Goal: Task Accomplishment & Management: Complete application form

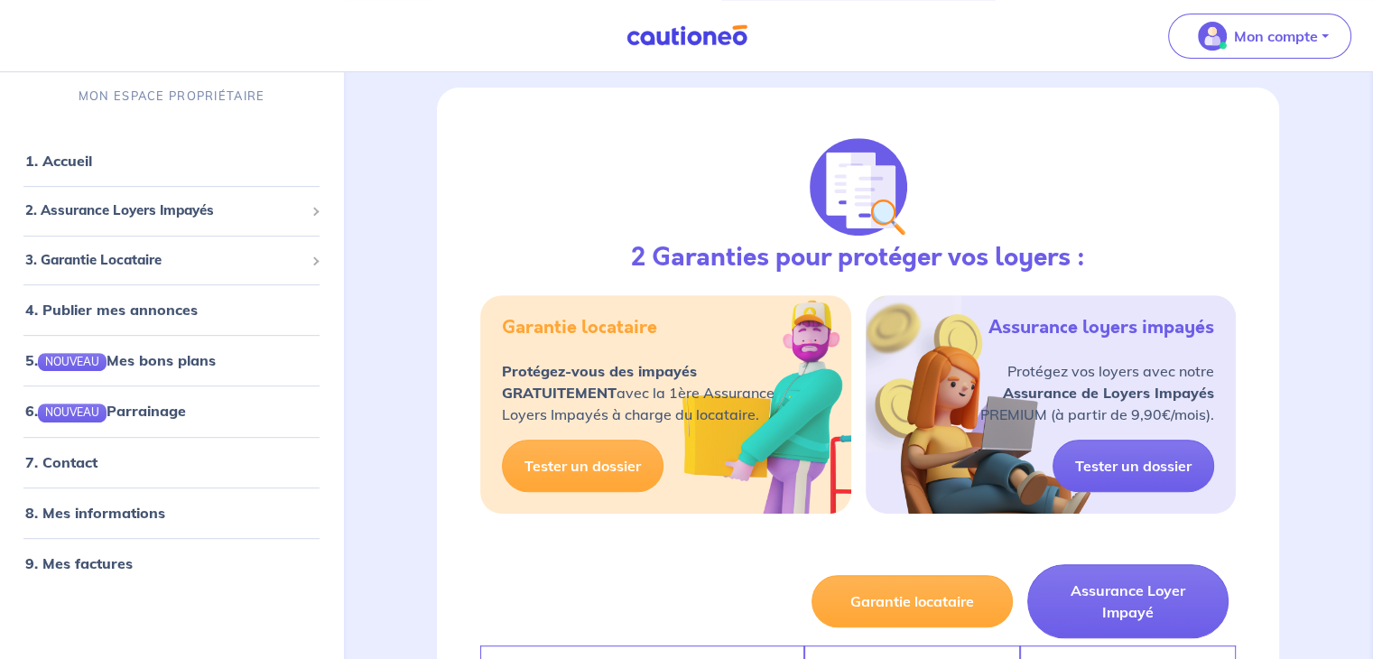
scroll to position [732, 0]
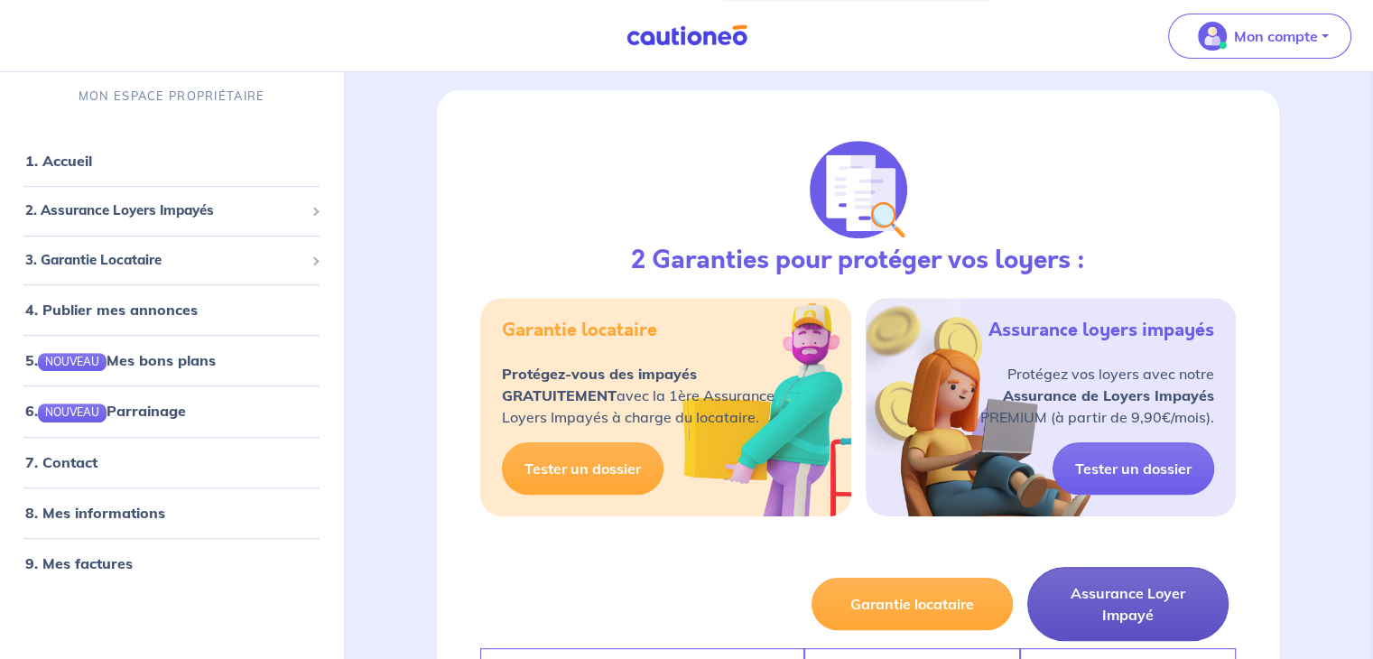
click at [1112, 577] on button "Assurance Loyer Impayé" at bounding box center [1128, 604] width 201 height 74
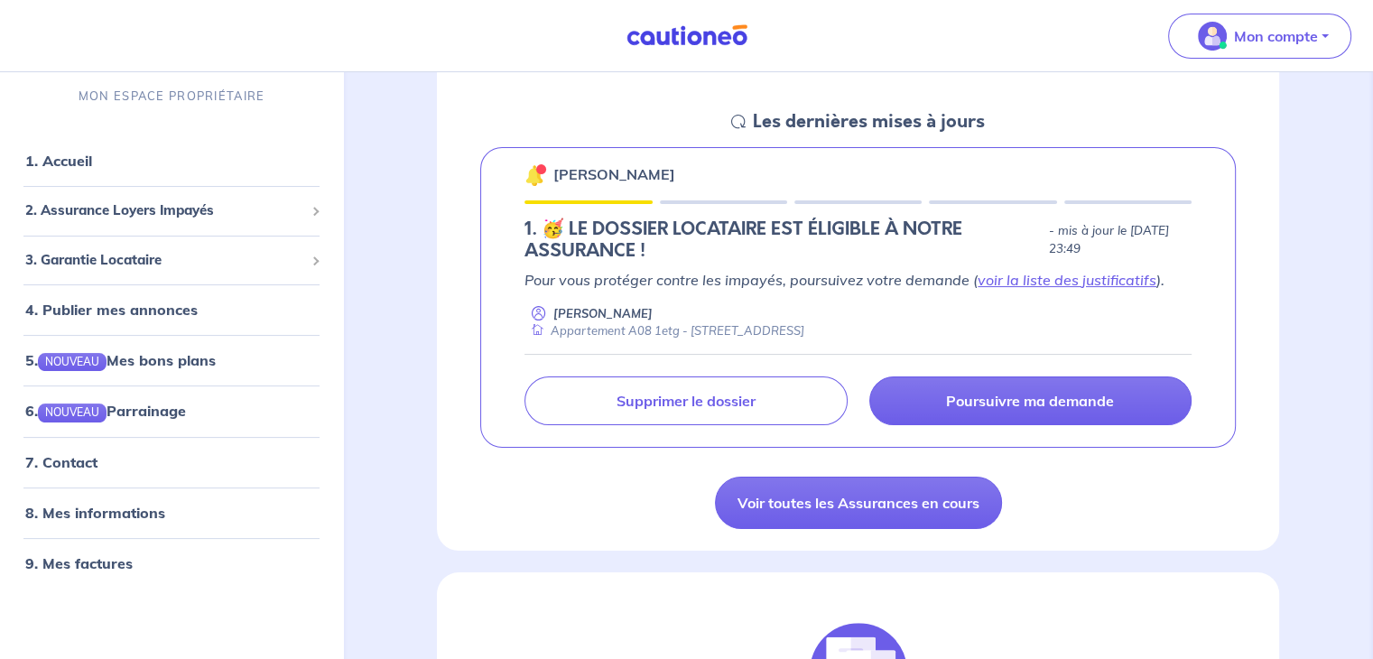
scroll to position [253, 0]
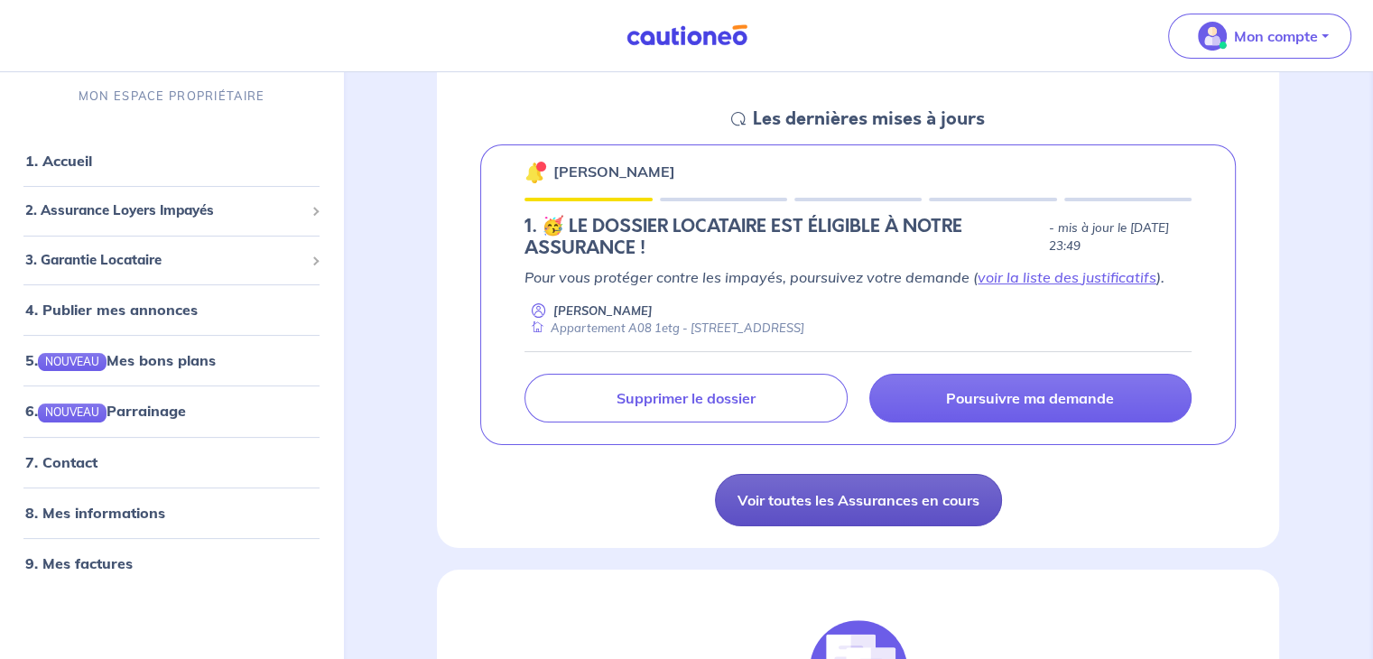
click at [837, 498] on link "Voir toutes les Assurances en cours" at bounding box center [858, 500] width 287 height 52
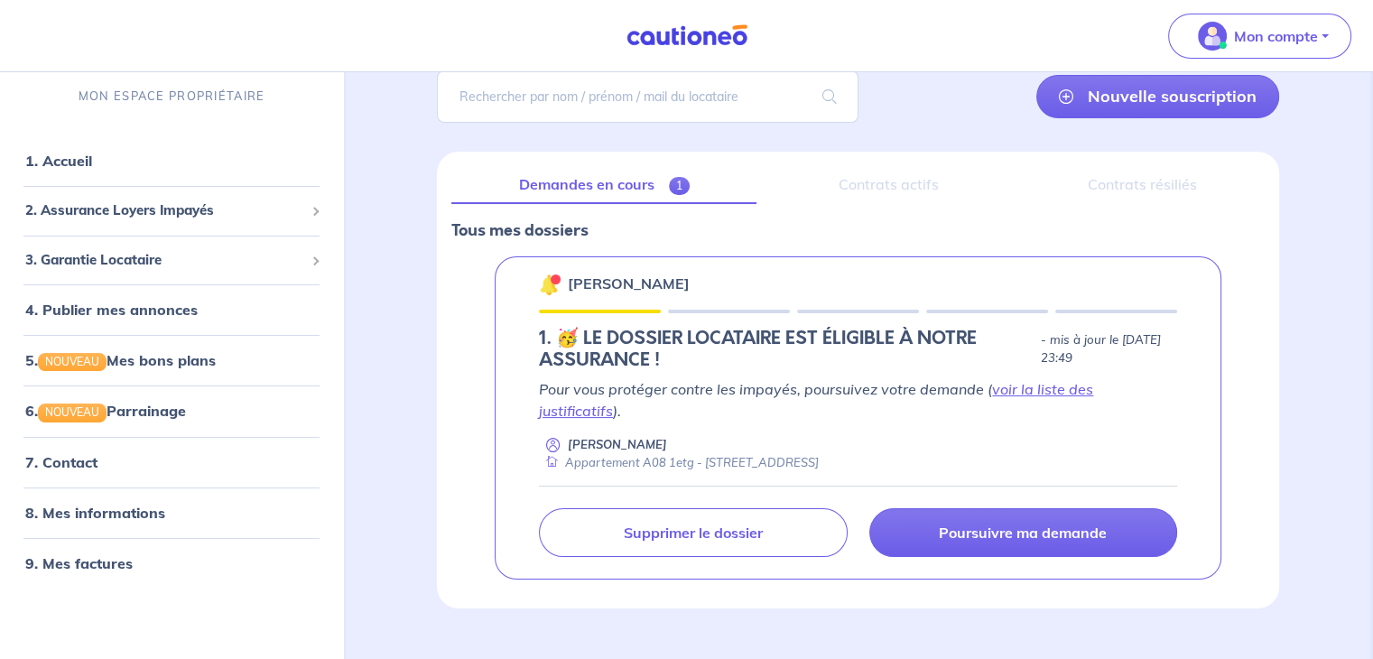
scroll to position [153, 0]
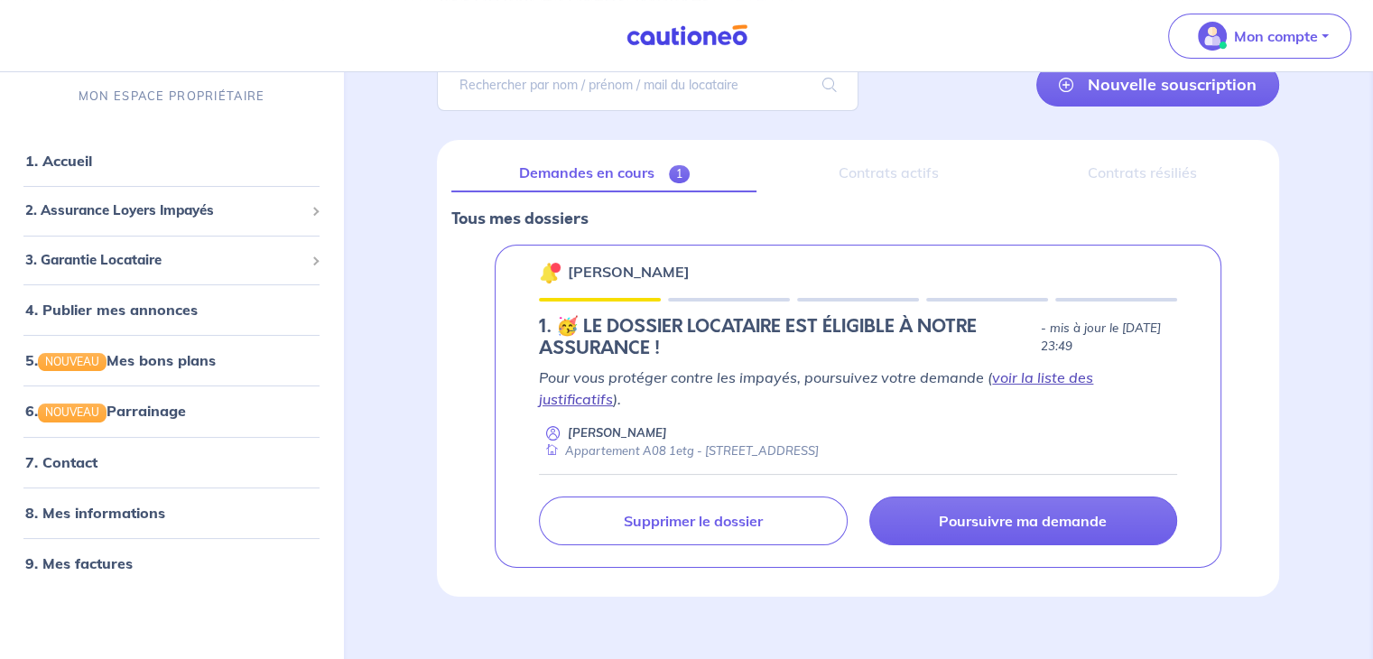
click at [1068, 377] on link "voir la liste des justificatifs" at bounding box center [816, 388] width 554 height 40
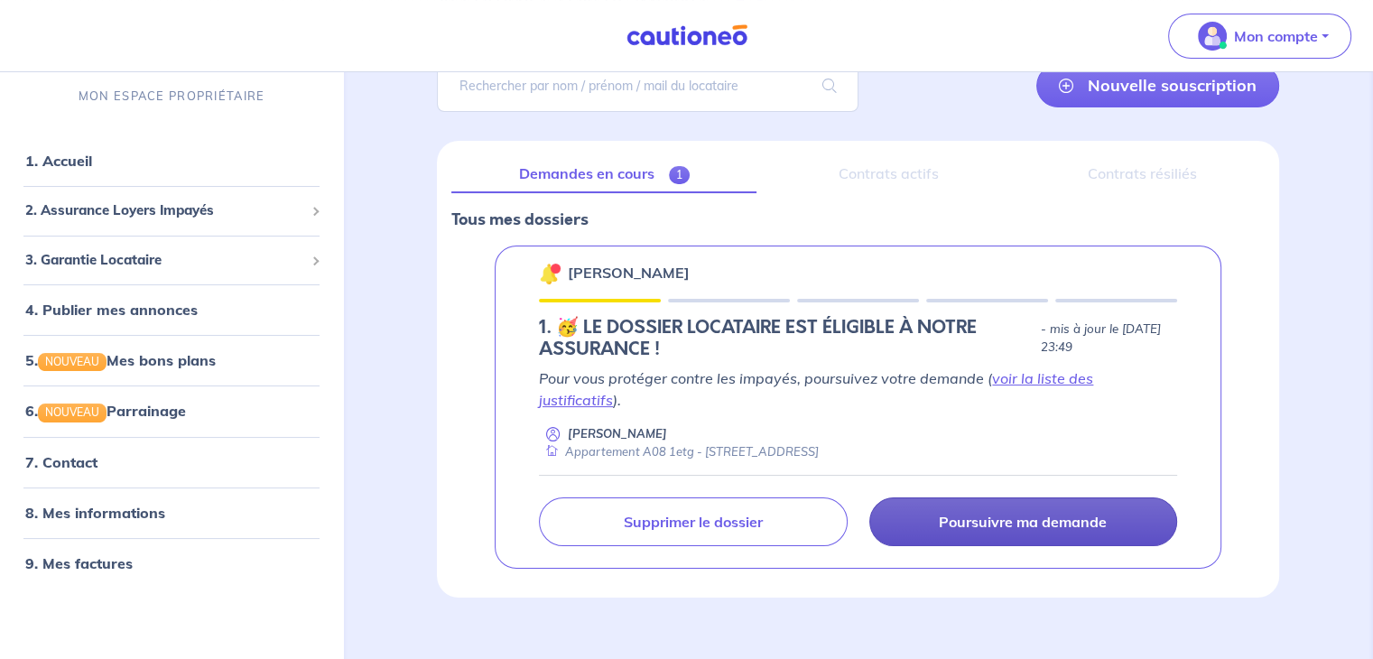
click at [1022, 513] on p "Poursuivre ma demande" at bounding box center [1023, 522] width 168 height 18
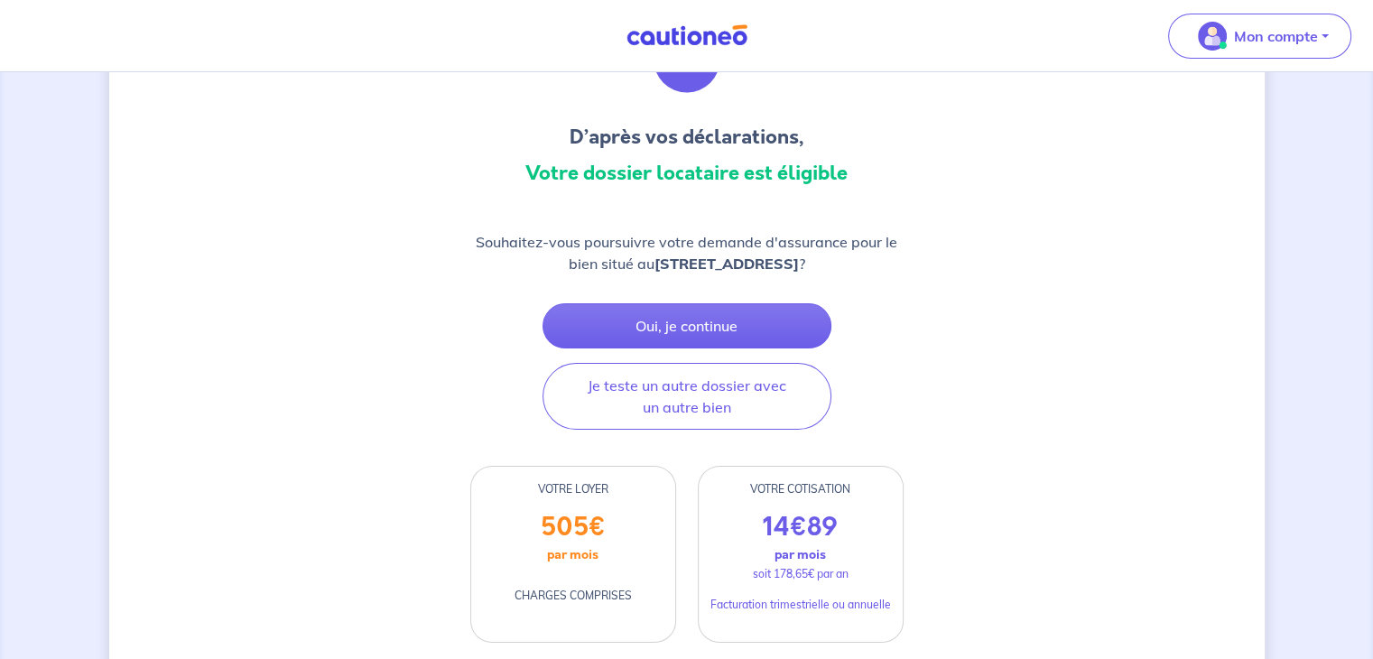
scroll to position [126, 0]
click at [777, 554] on p "par mois" at bounding box center [800, 555] width 51 height 23
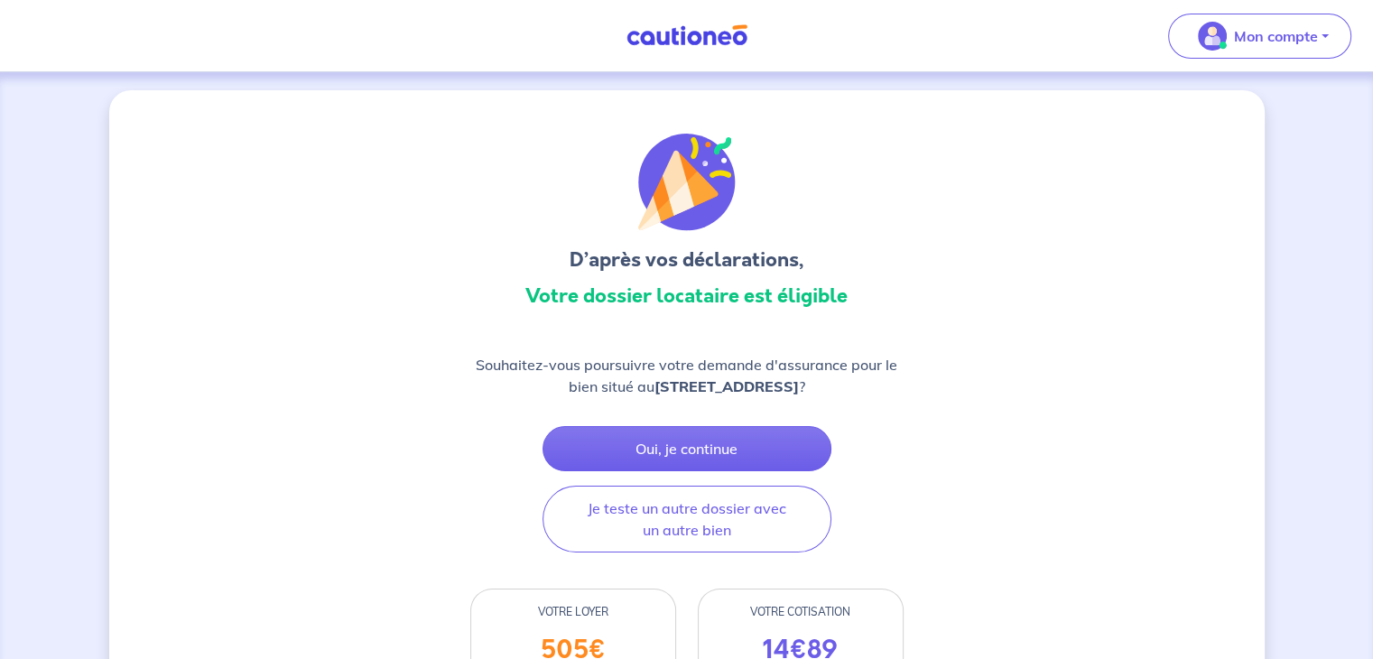
scroll to position [0, 0]
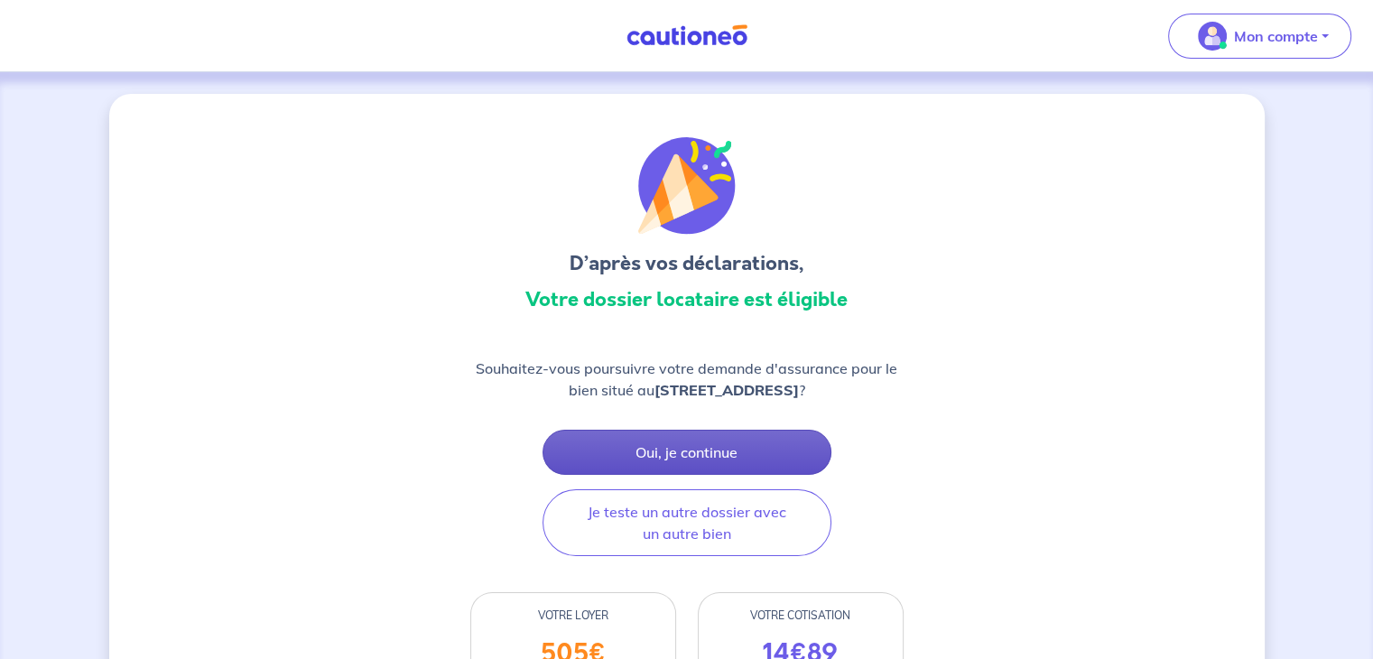
click at [706, 447] on button "Oui, je continue" at bounding box center [687, 452] width 289 height 45
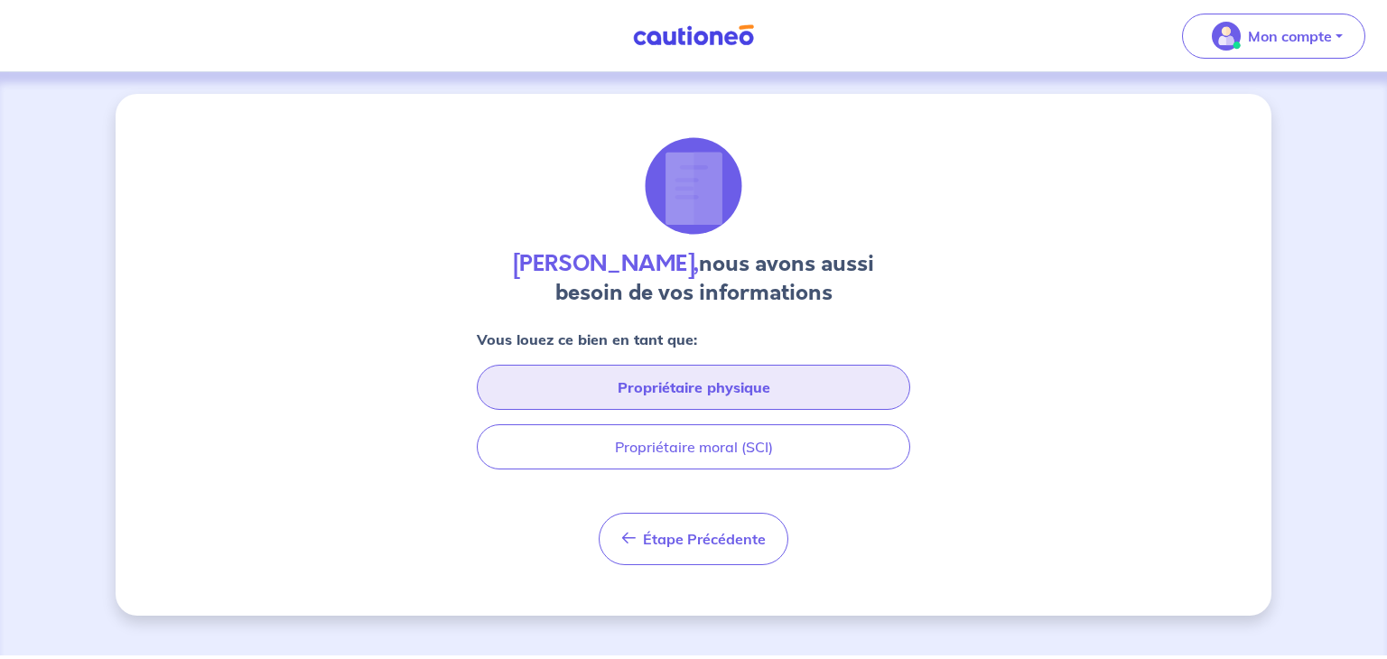
click at [668, 389] on button "Propriétaire physique" at bounding box center [693, 387] width 433 height 45
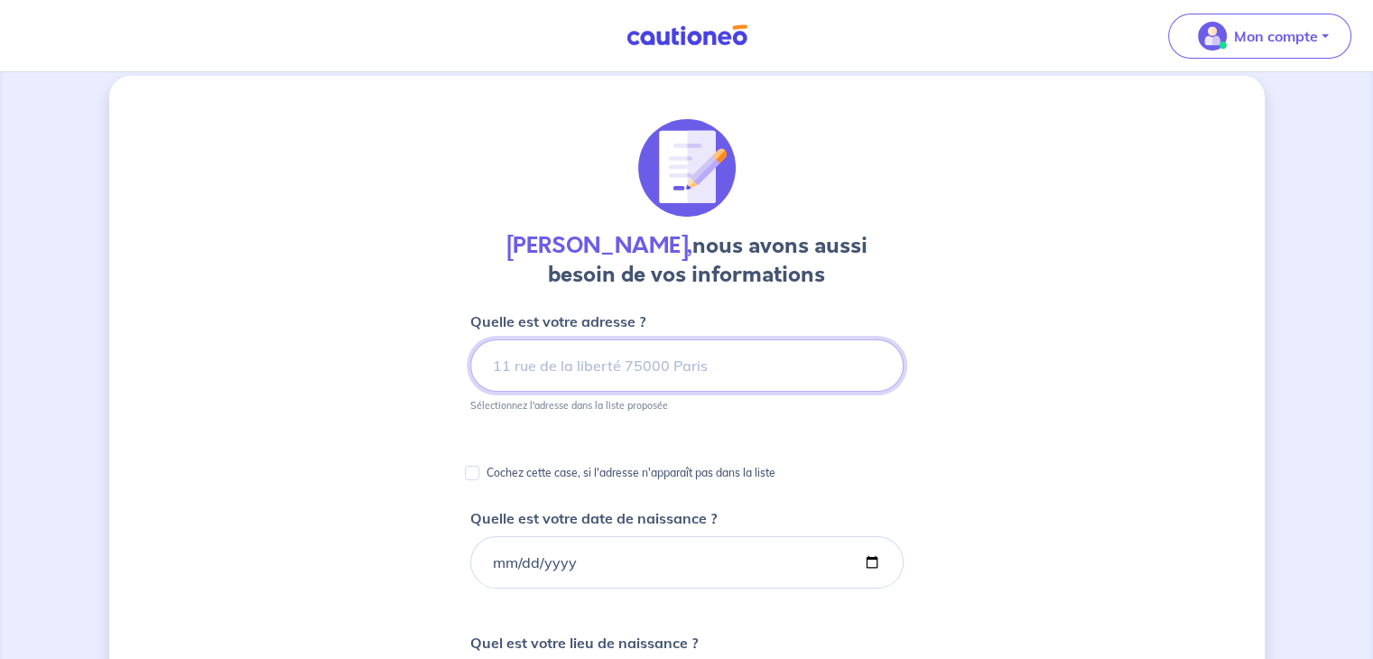
scroll to position [22, 0]
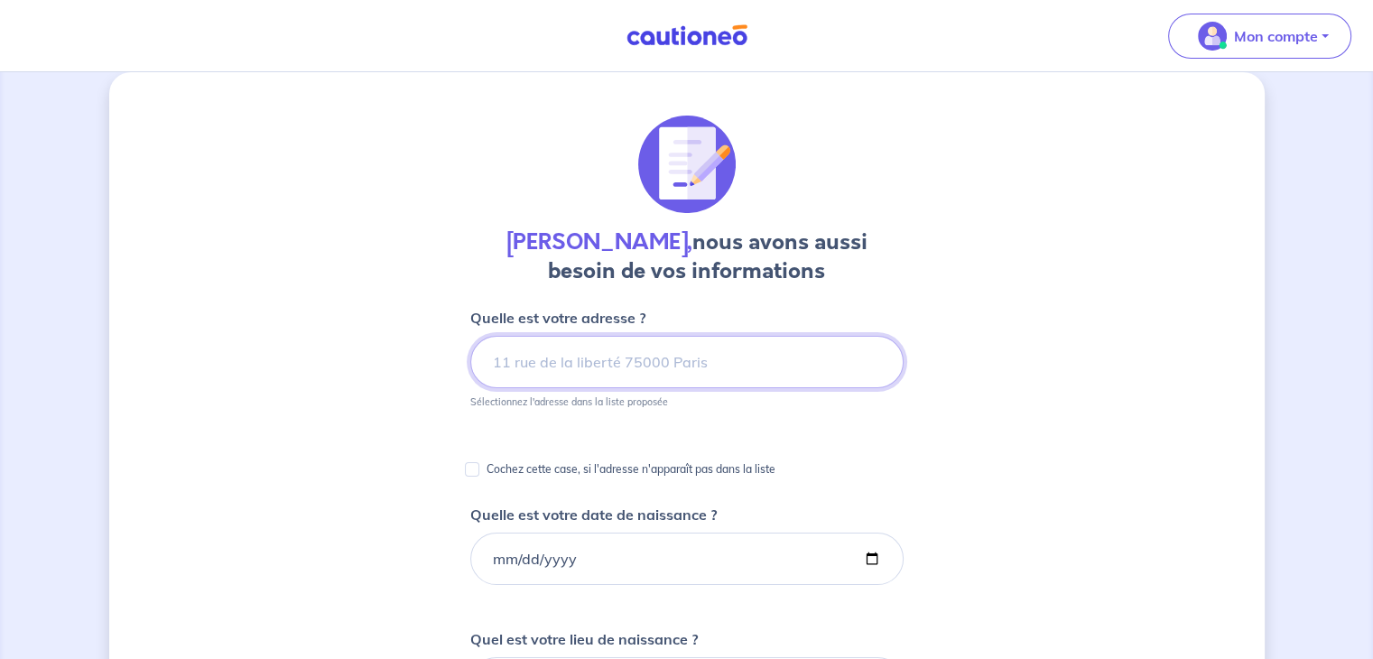
click at [657, 350] on input at bounding box center [686, 362] width 433 height 52
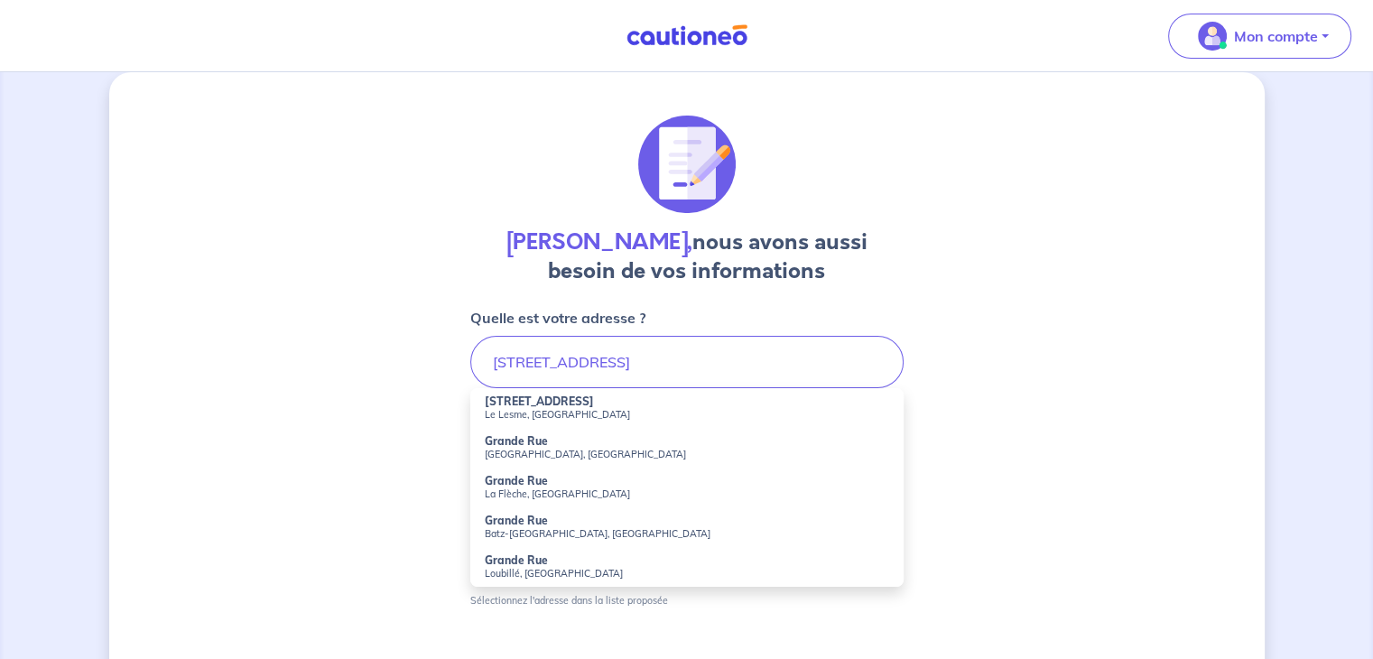
click at [523, 408] on small "Le Lesme, [GEOGRAPHIC_DATA]" at bounding box center [687, 414] width 405 height 13
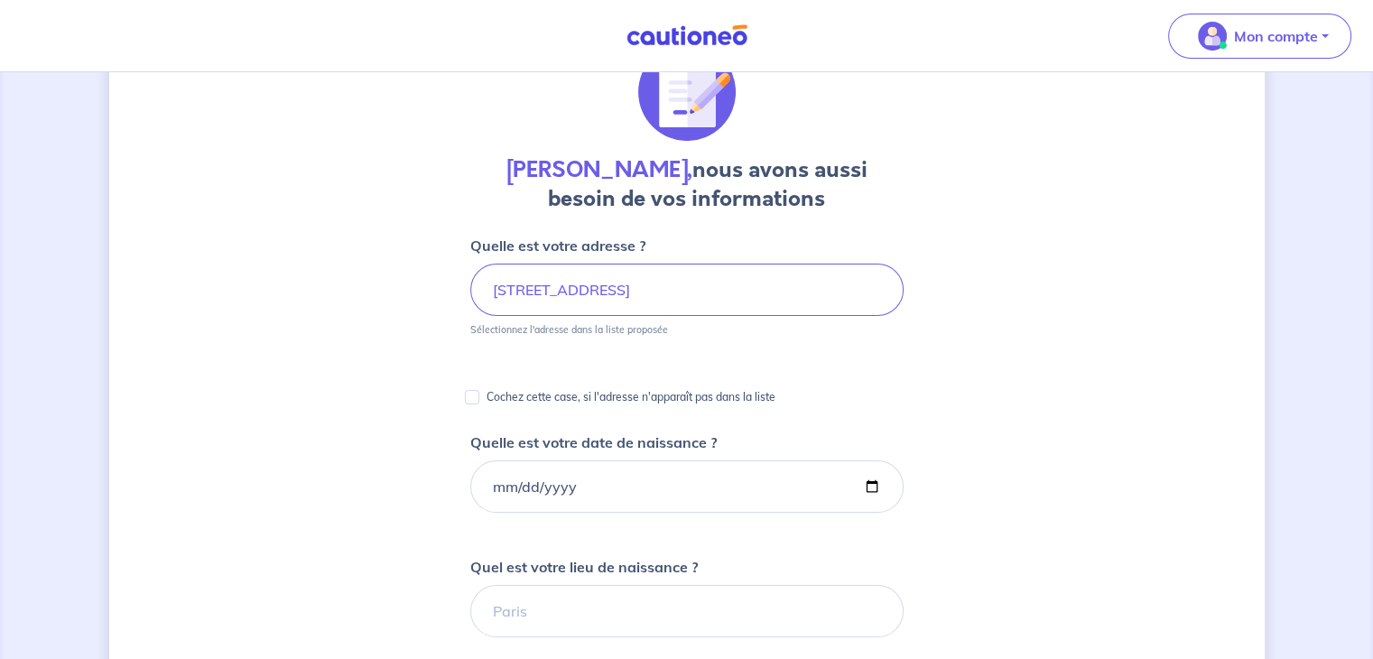
scroll to position [96, 0]
click at [813, 286] on input "[STREET_ADDRESS]" at bounding box center [686, 288] width 433 height 52
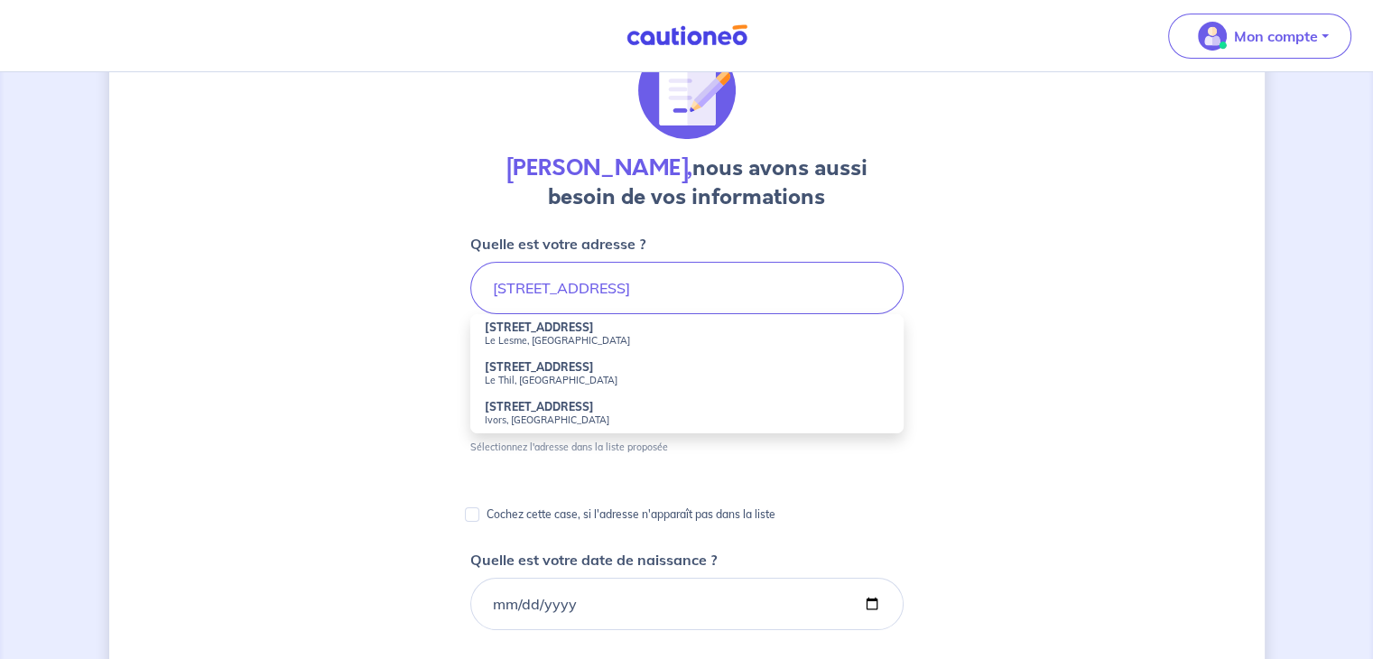
click at [509, 340] on small "Le Lesme, [GEOGRAPHIC_DATA]" at bounding box center [687, 340] width 405 height 13
type input "[STREET_ADDRESS]"
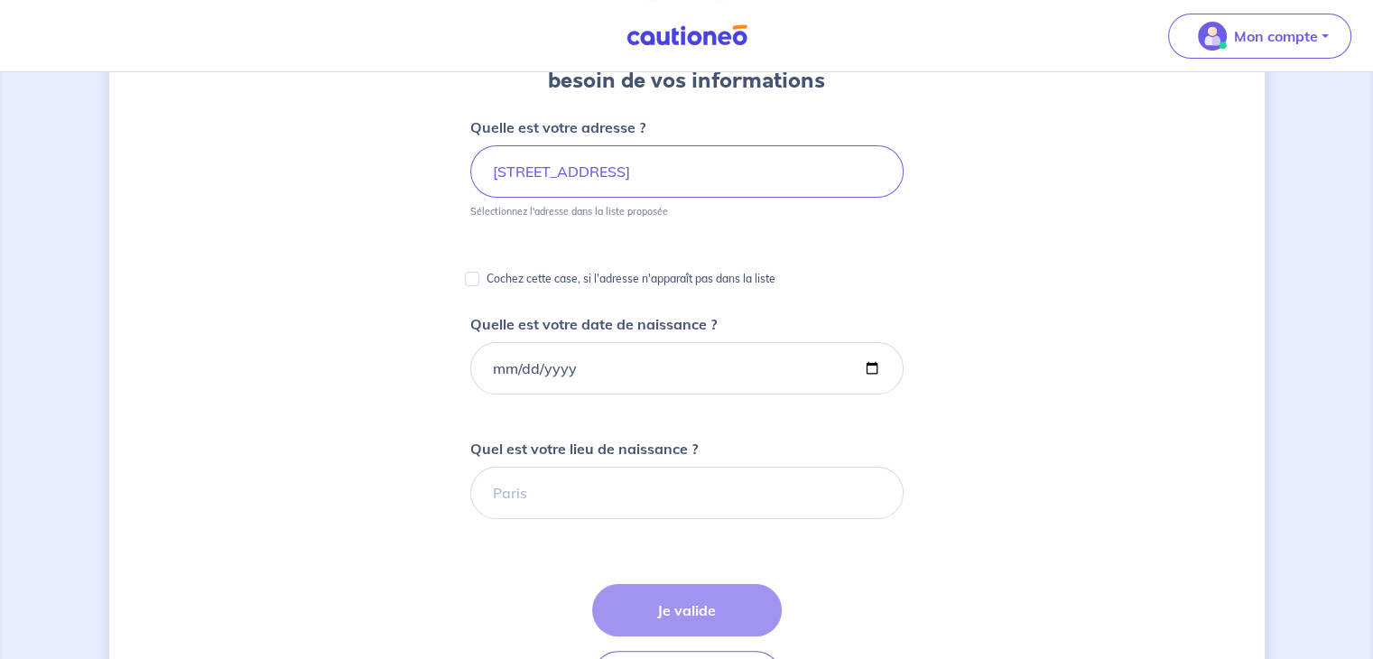
scroll to position [217, 0]
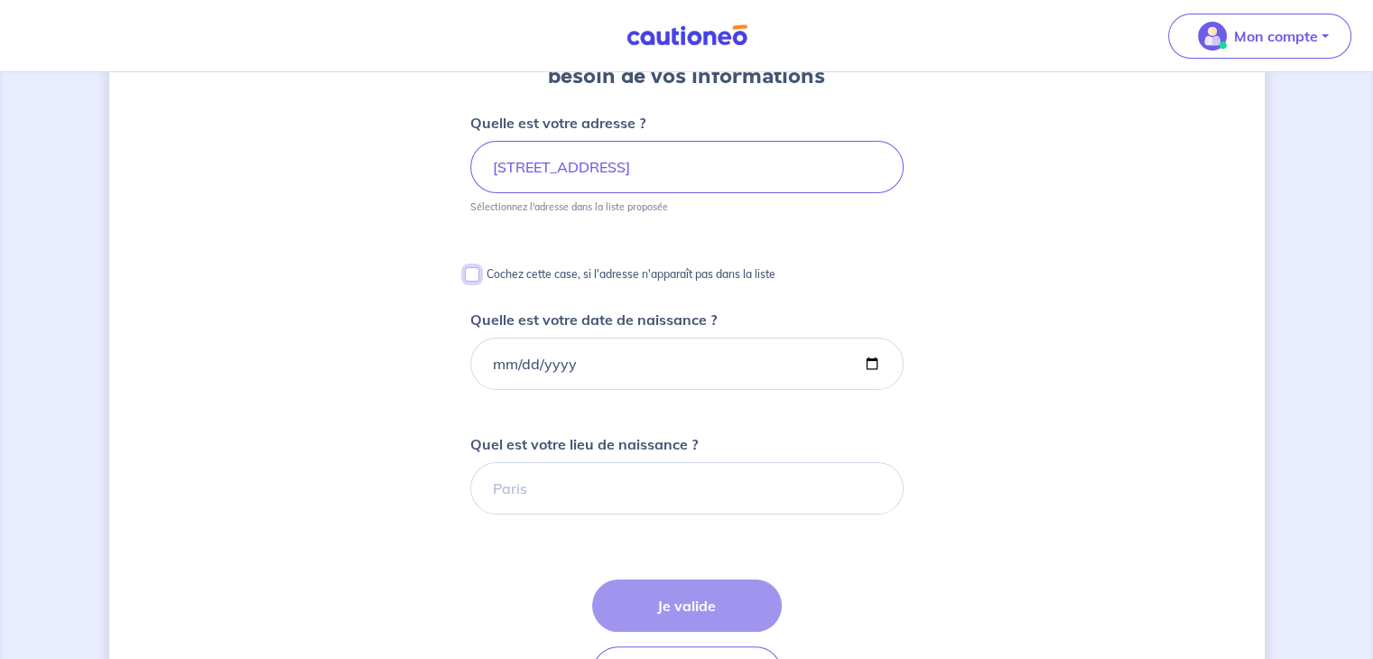
click at [474, 281] on input "Cochez cette case, si l'adresse n'apparaît pas dans la liste" at bounding box center [472, 274] width 14 height 14
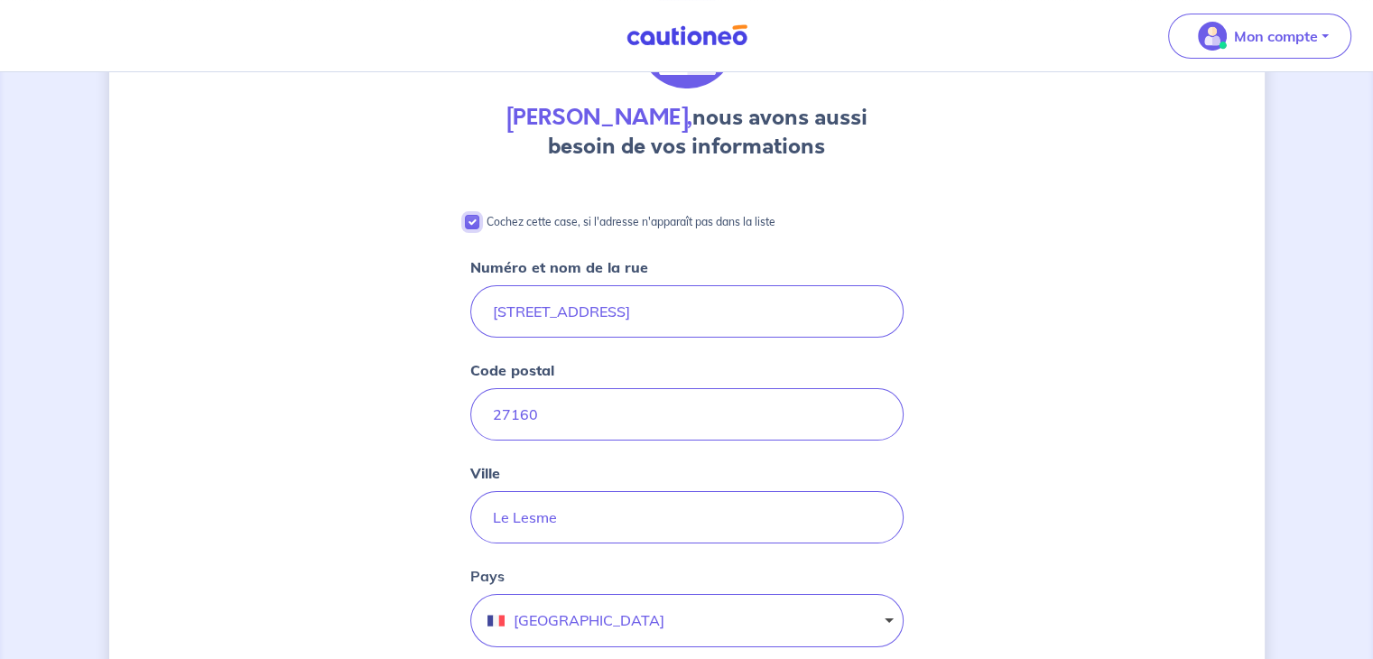
scroll to position [133, 0]
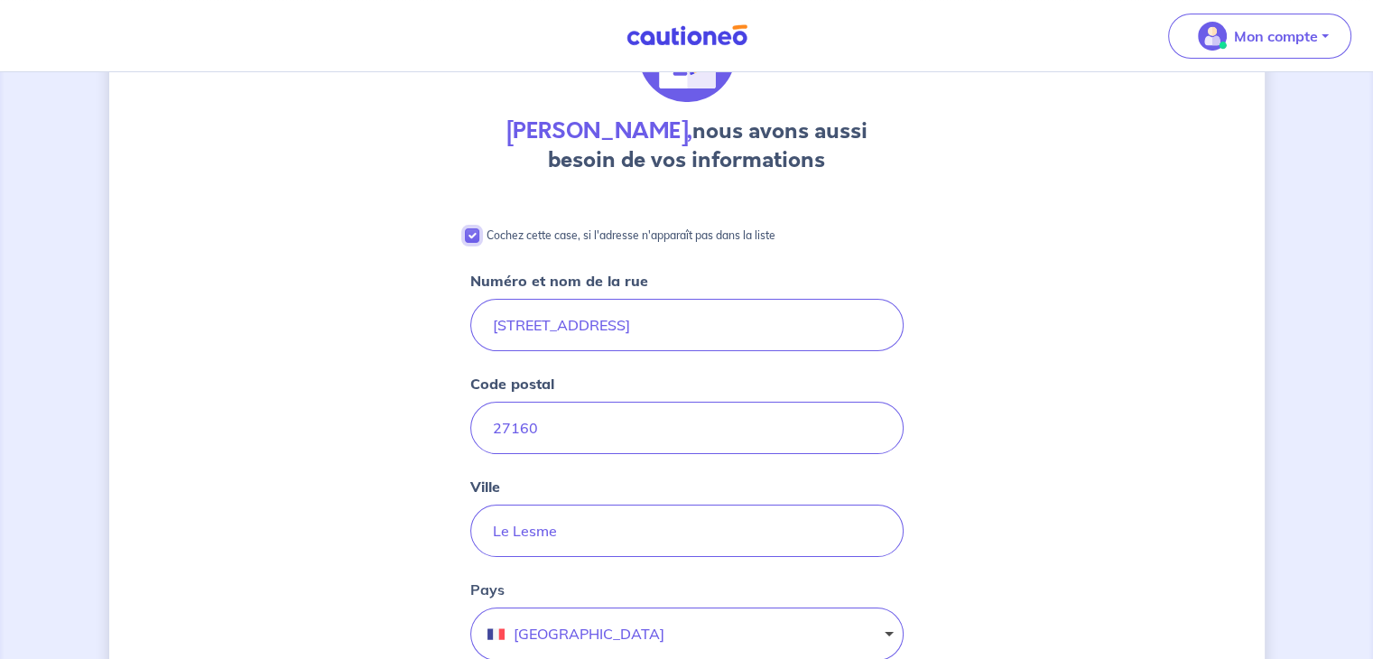
click at [470, 234] on input "Cochez cette case, si l'adresse n'apparaît pas dans la liste" at bounding box center [472, 235] width 14 height 14
checkbox input "false"
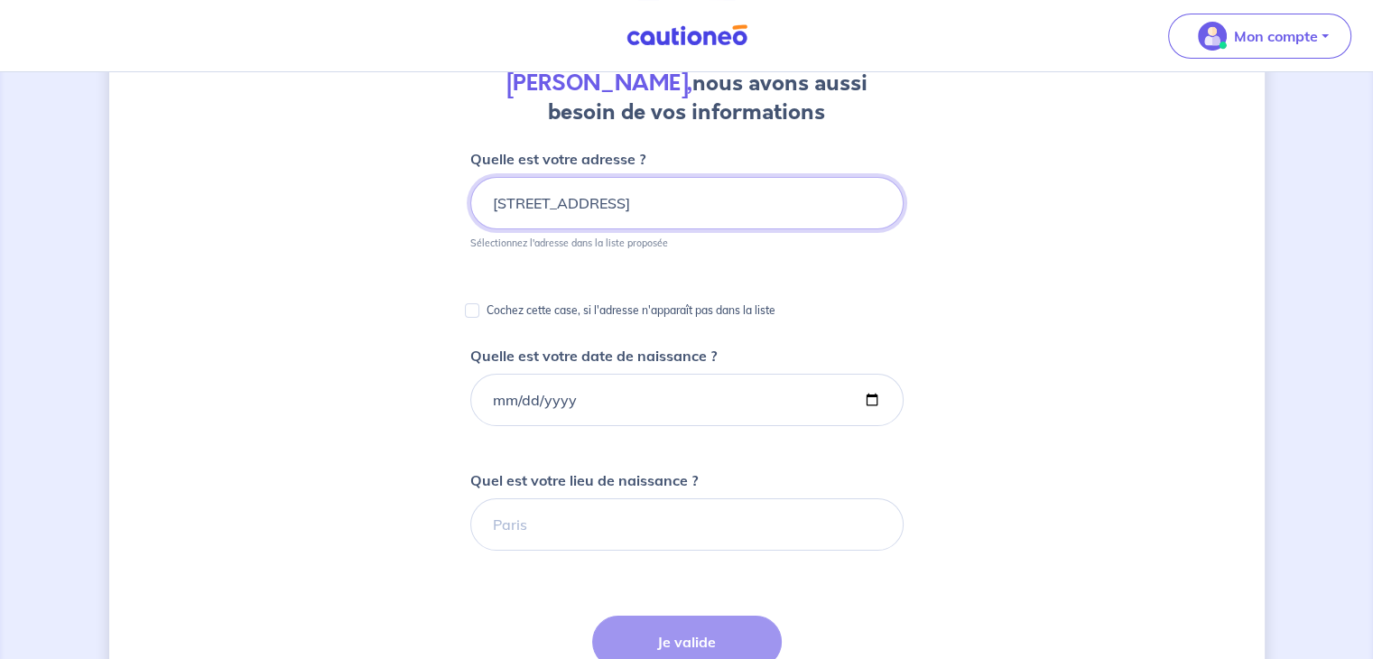
scroll to position [182, 0]
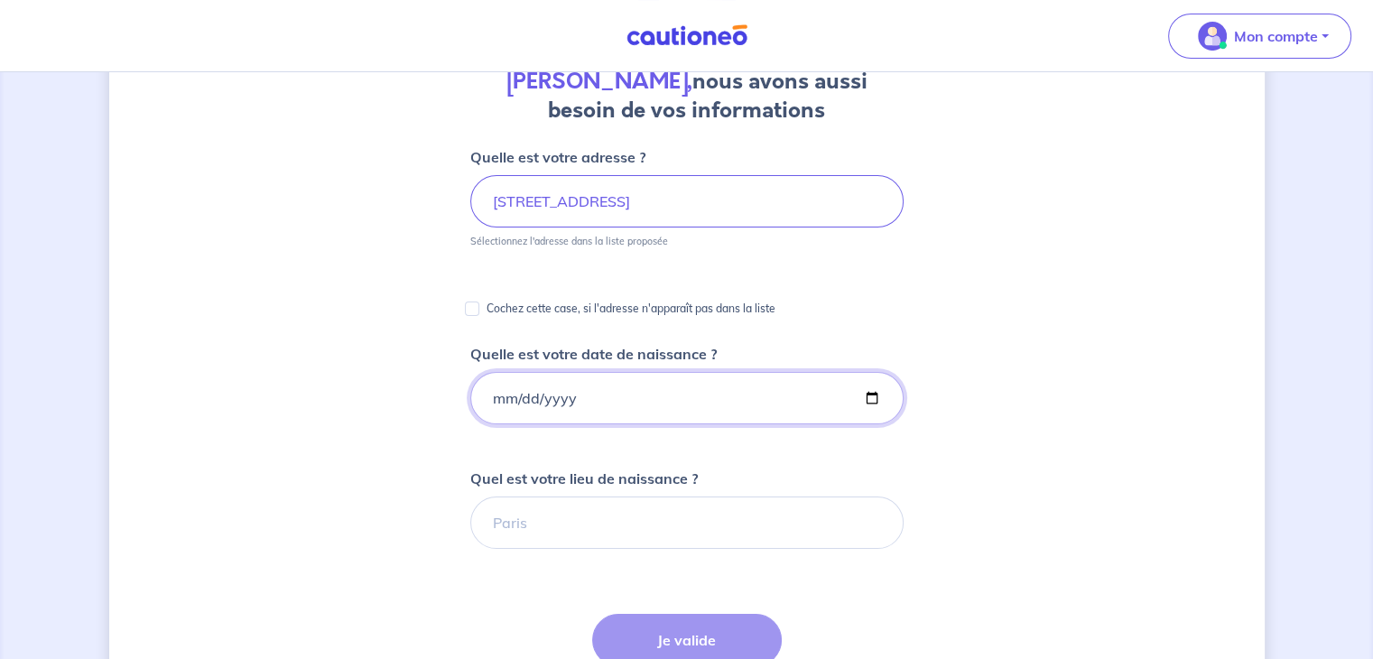
click at [866, 394] on input "Quelle est votre date de naissance ?" at bounding box center [686, 398] width 433 height 52
click at [605, 395] on input "Quelle est votre date de naissance ?" at bounding box center [686, 398] width 433 height 52
type input "[DATE]"
click at [1118, 386] on div "[PERSON_NAME], nous avons aussi besoin de vos informations Quelle est votre adr…" at bounding box center [687, 496] width 1156 height 1168
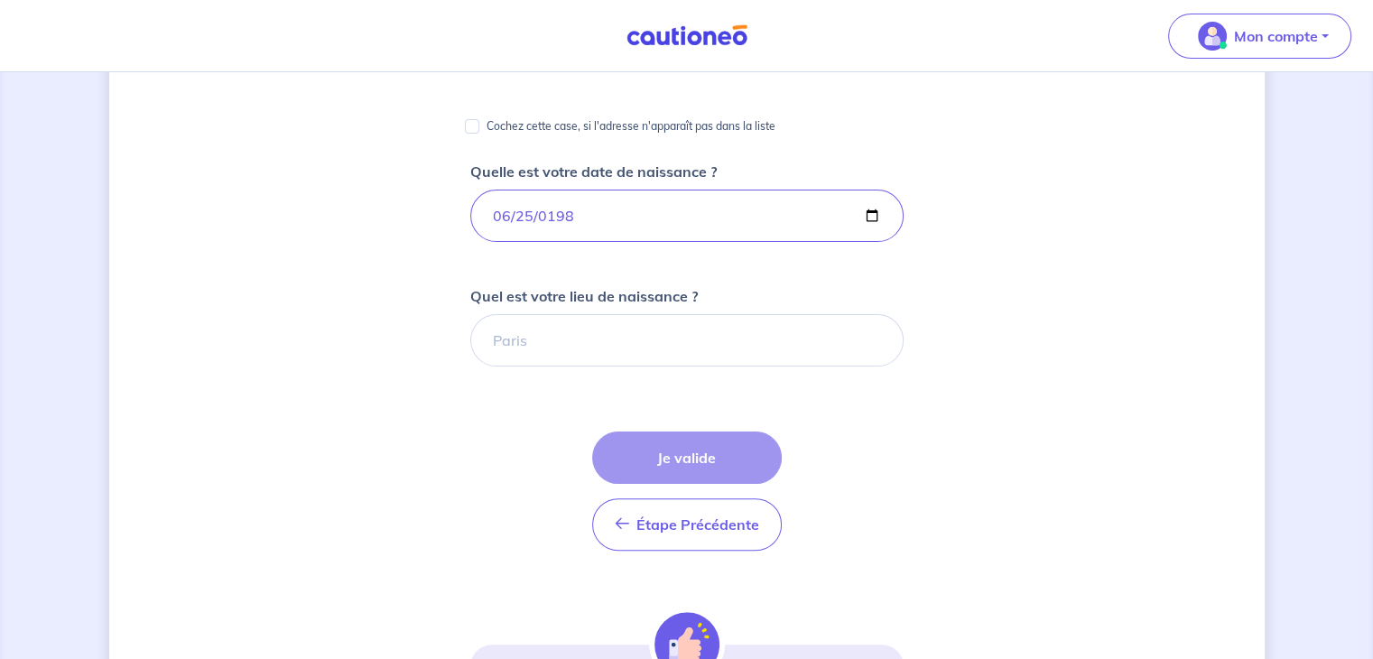
scroll to position [368, 0]
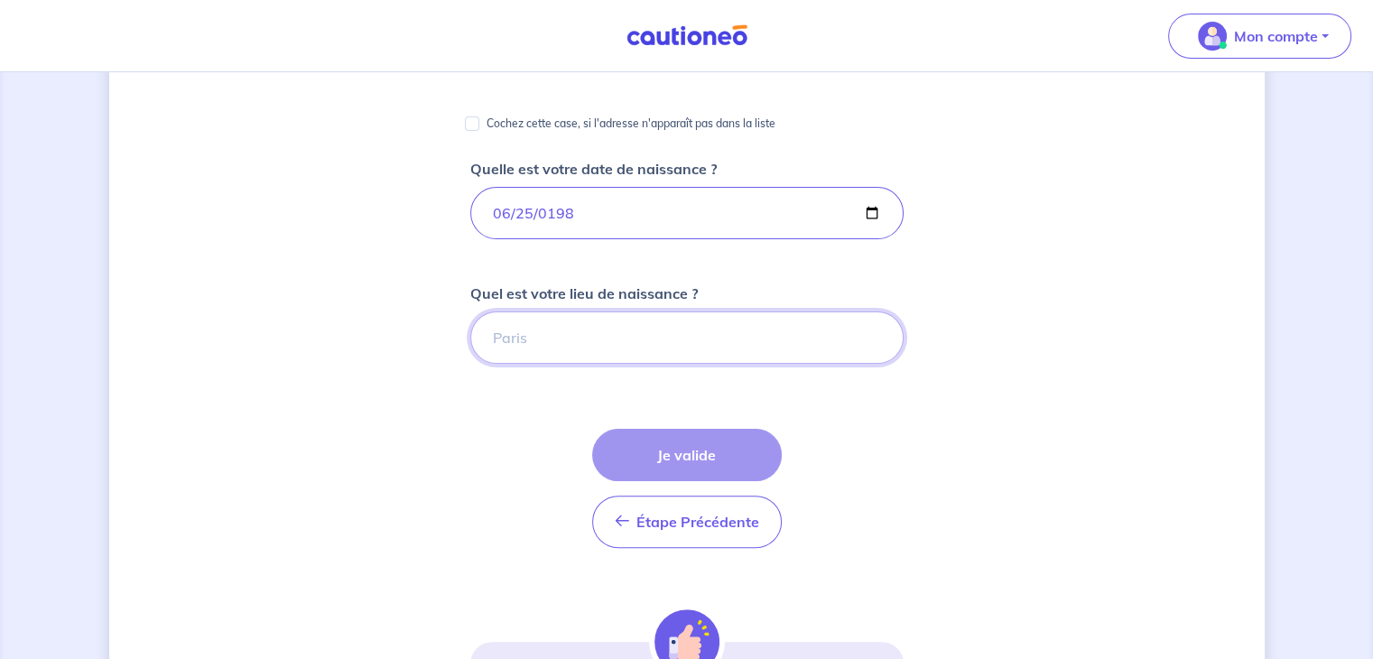
click at [628, 333] on input "Quel est votre lieu de naissance ?" at bounding box center [686, 338] width 433 height 52
type input "G"
type input "g"
type input "GRAND-BOURG"
click at [966, 438] on div "[PERSON_NAME], nous avons aussi besoin de vos informations Quelle est votre adr…" at bounding box center [687, 310] width 1156 height 1168
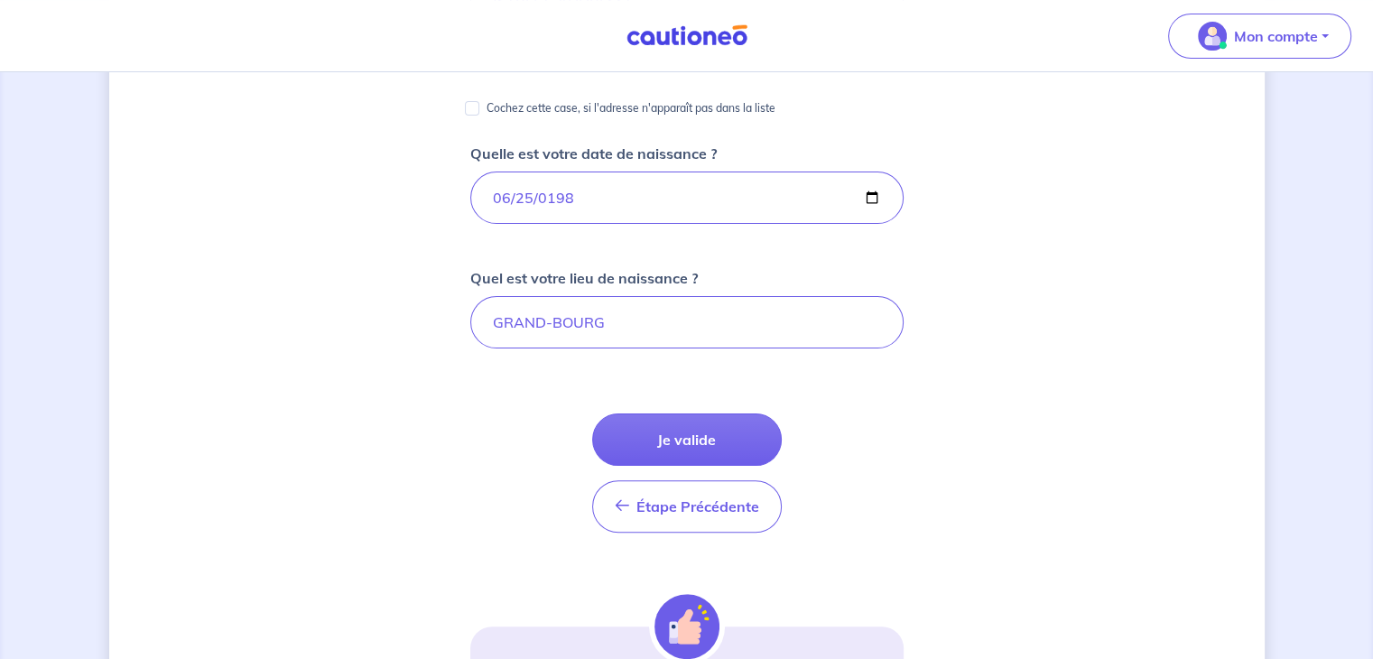
scroll to position [386, 0]
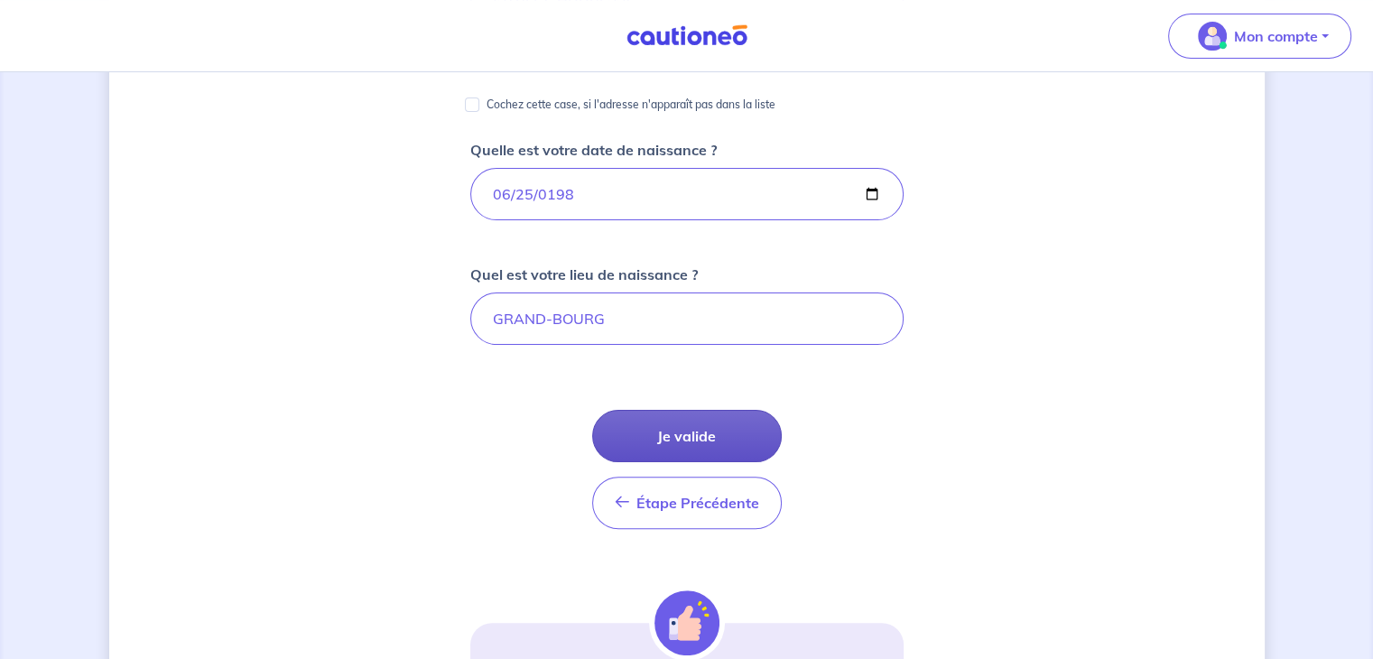
click at [678, 426] on button "Je valide" at bounding box center [687, 436] width 190 height 52
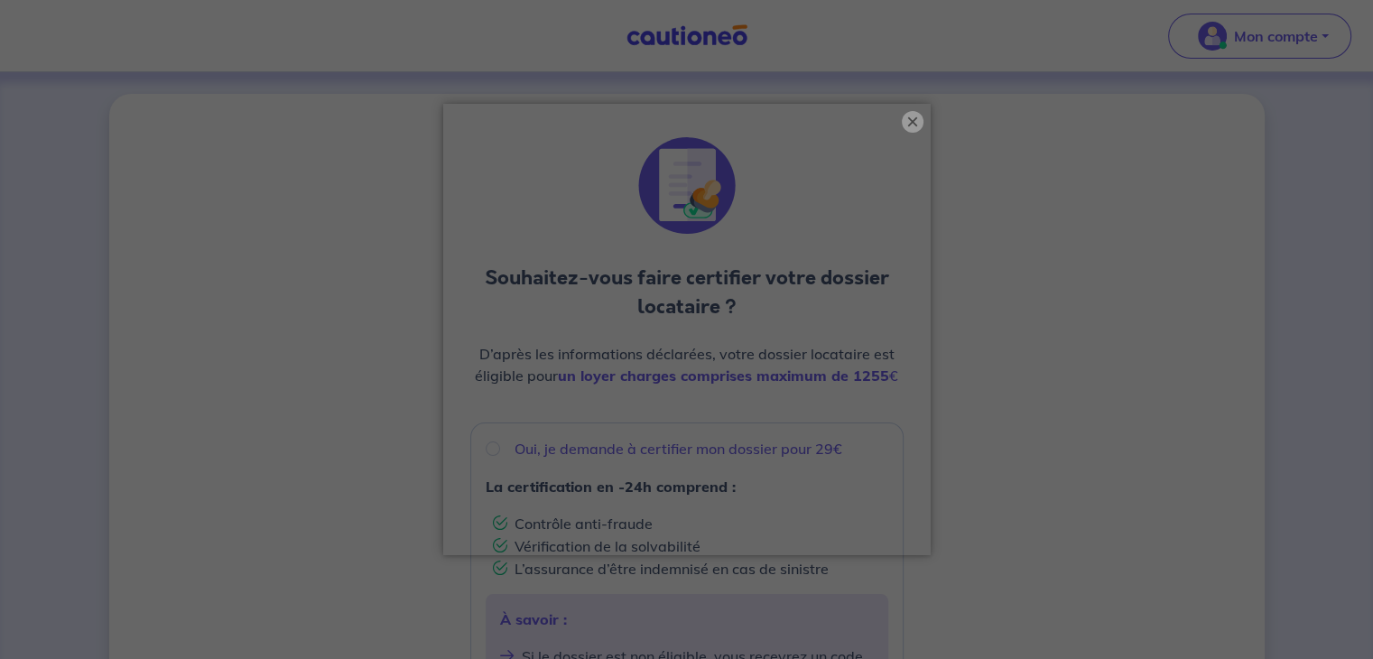
click at [915, 118] on button "×" at bounding box center [913, 122] width 22 height 22
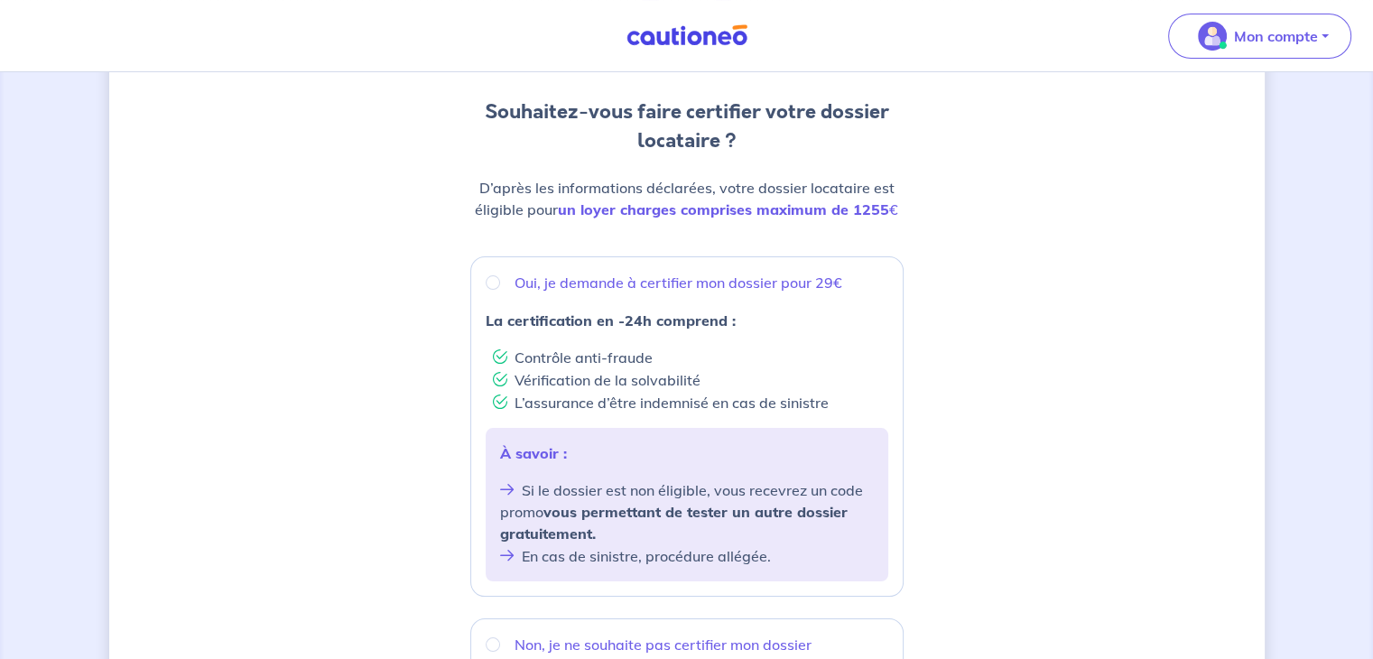
scroll to position [145, 0]
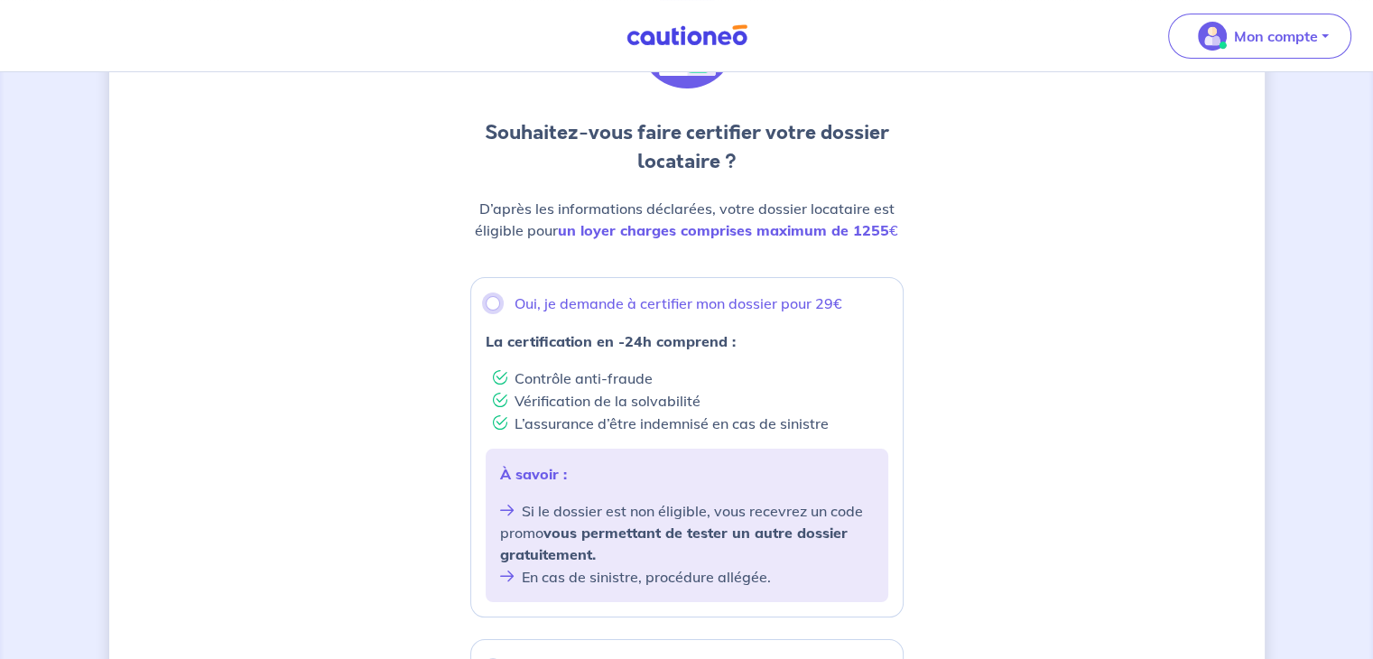
click at [494, 300] on input "Oui, je demande à certifier mon dossier pour 29€" at bounding box center [493, 303] width 14 height 14
radio input "true"
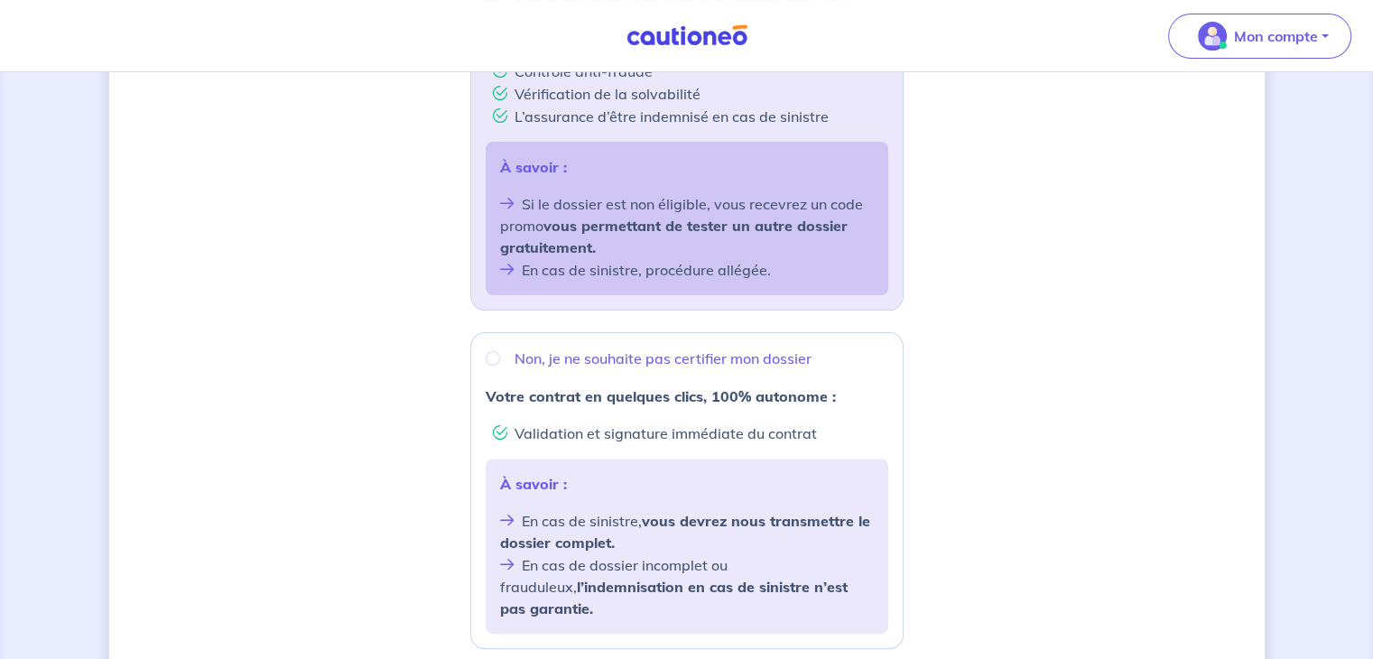
scroll to position [694, 0]
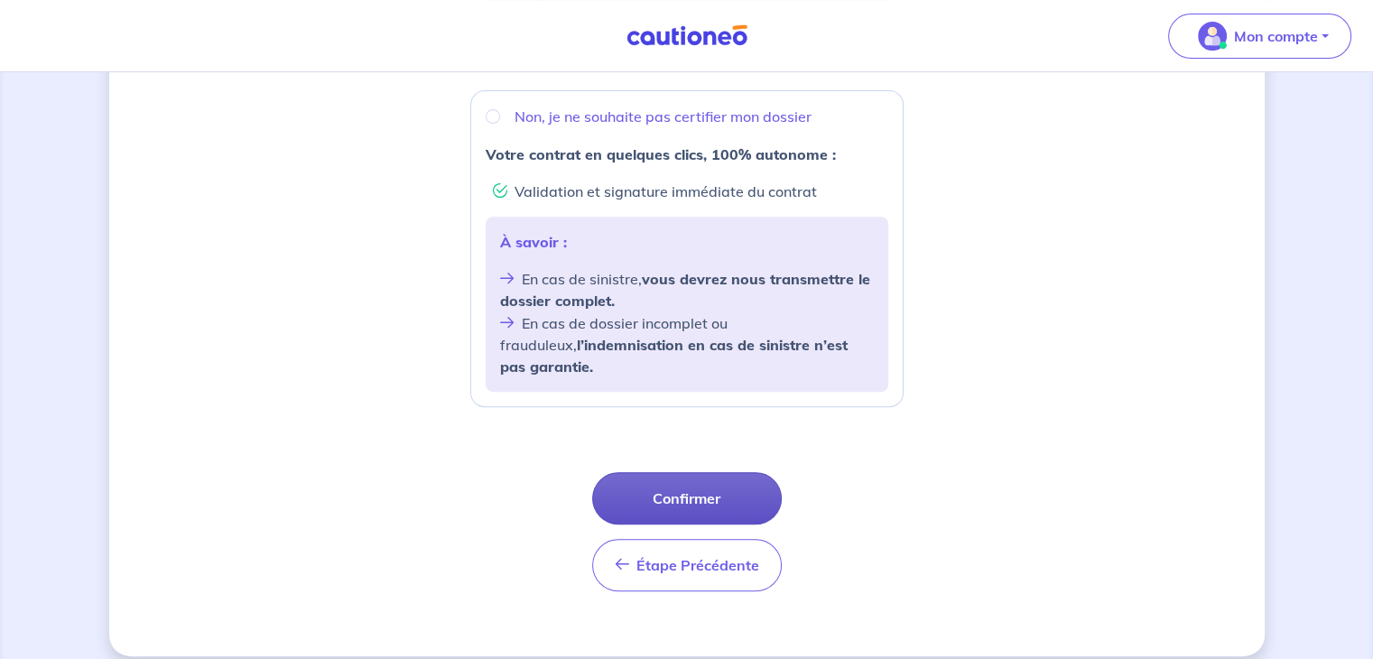
click at [722, 476] on button "Confirmer" at bounding box center [687, 498] width 190 height 52
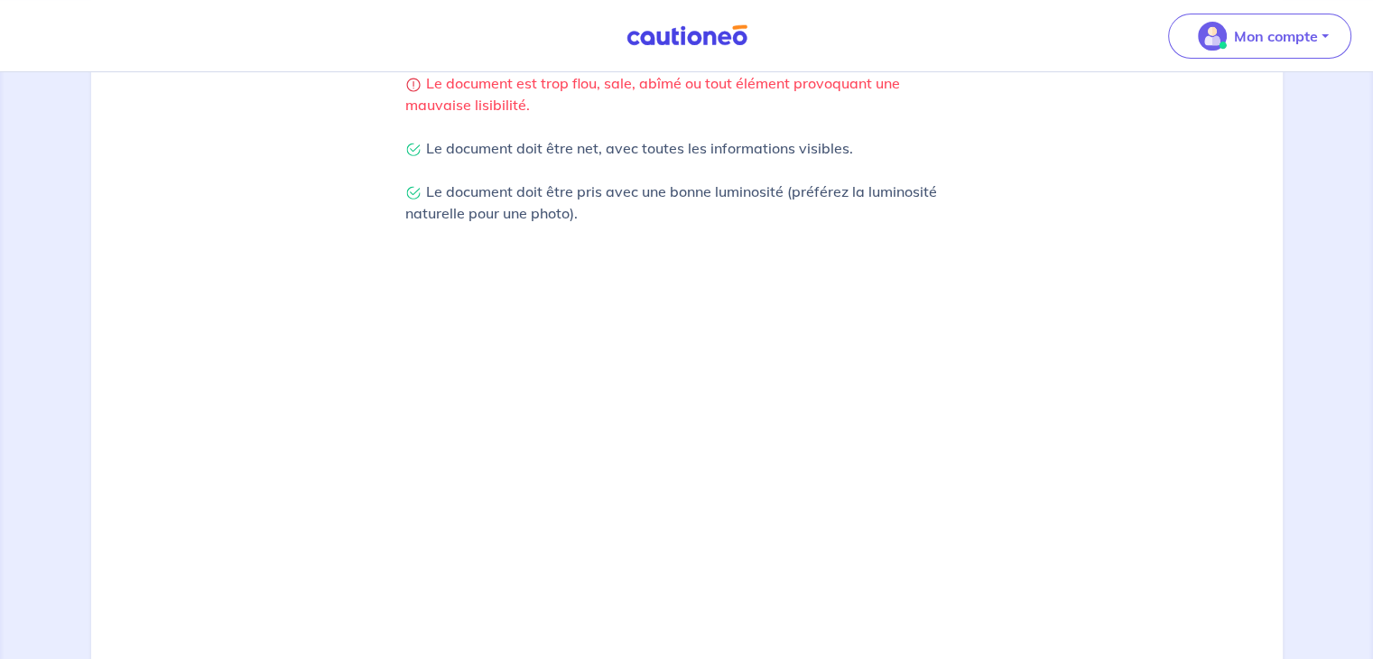
scroll to position [633, 0]
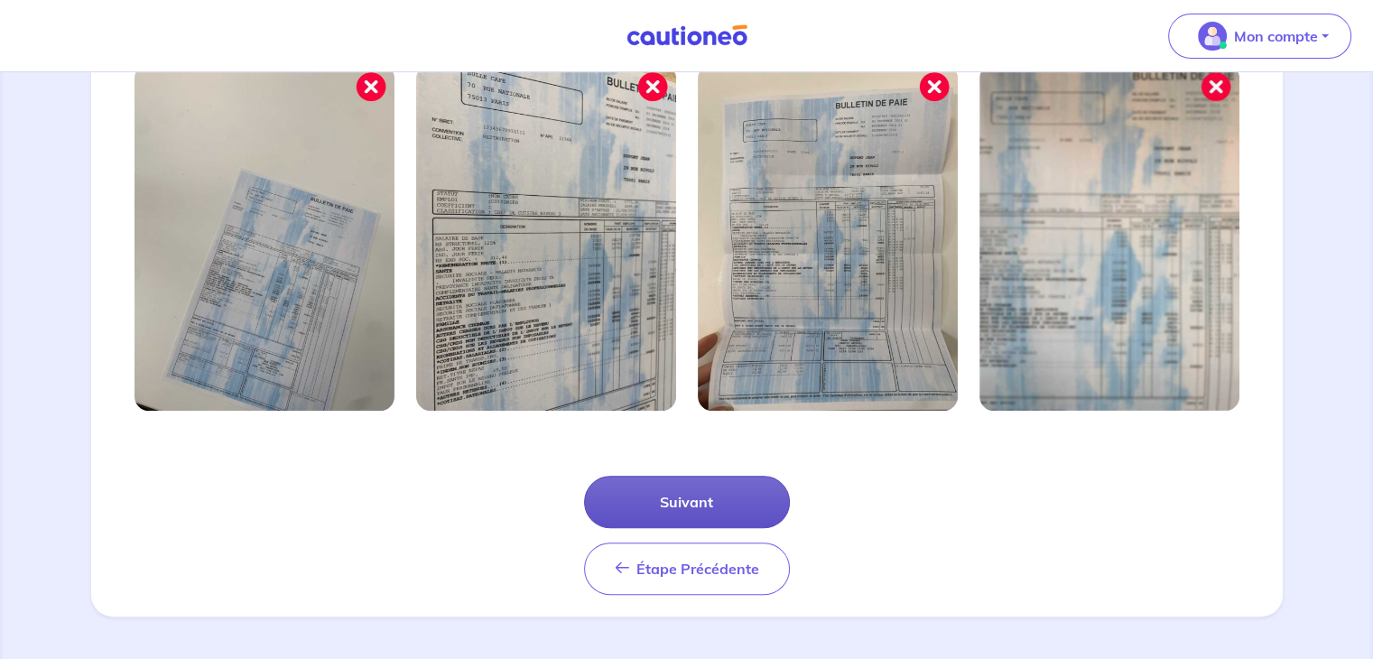
click at [711, 514] on button "Suivant" at bounding box center [687, 502] width 206 height 52
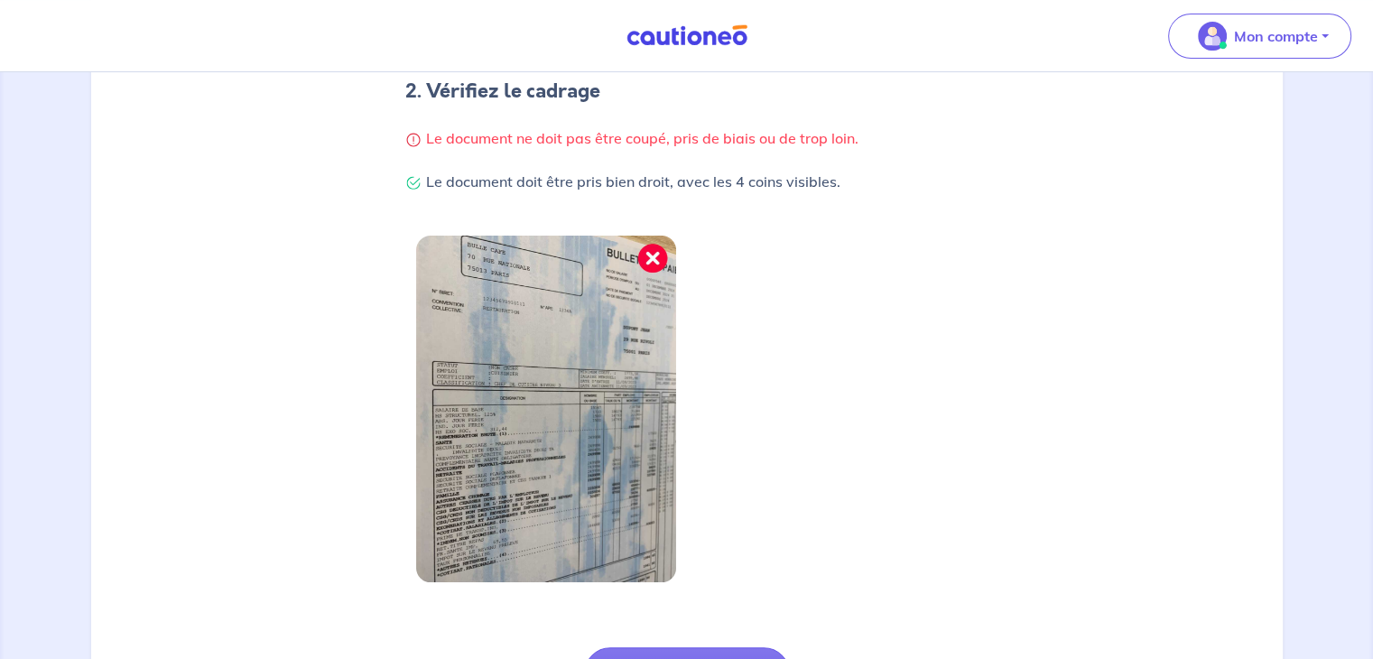
scroll to position [546, 0]
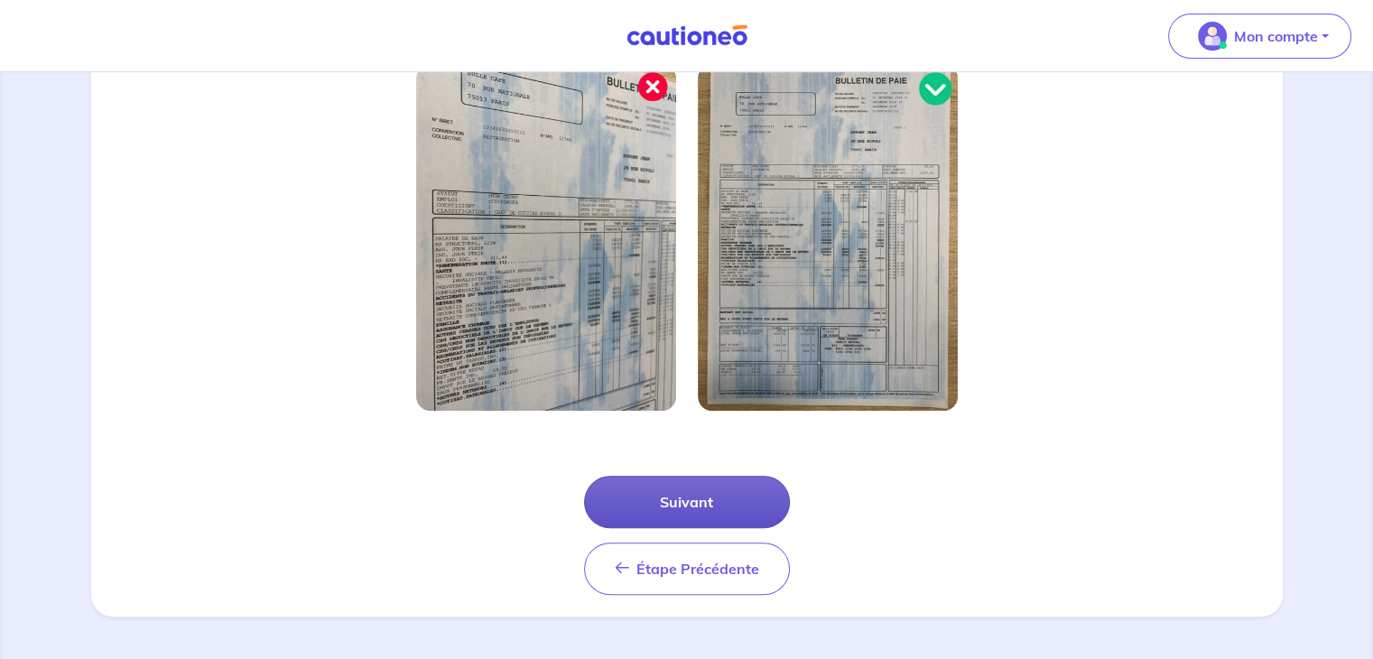
click at [723, 516] on button "Suivant" at bounding box center [687, 502] width 206 height 52
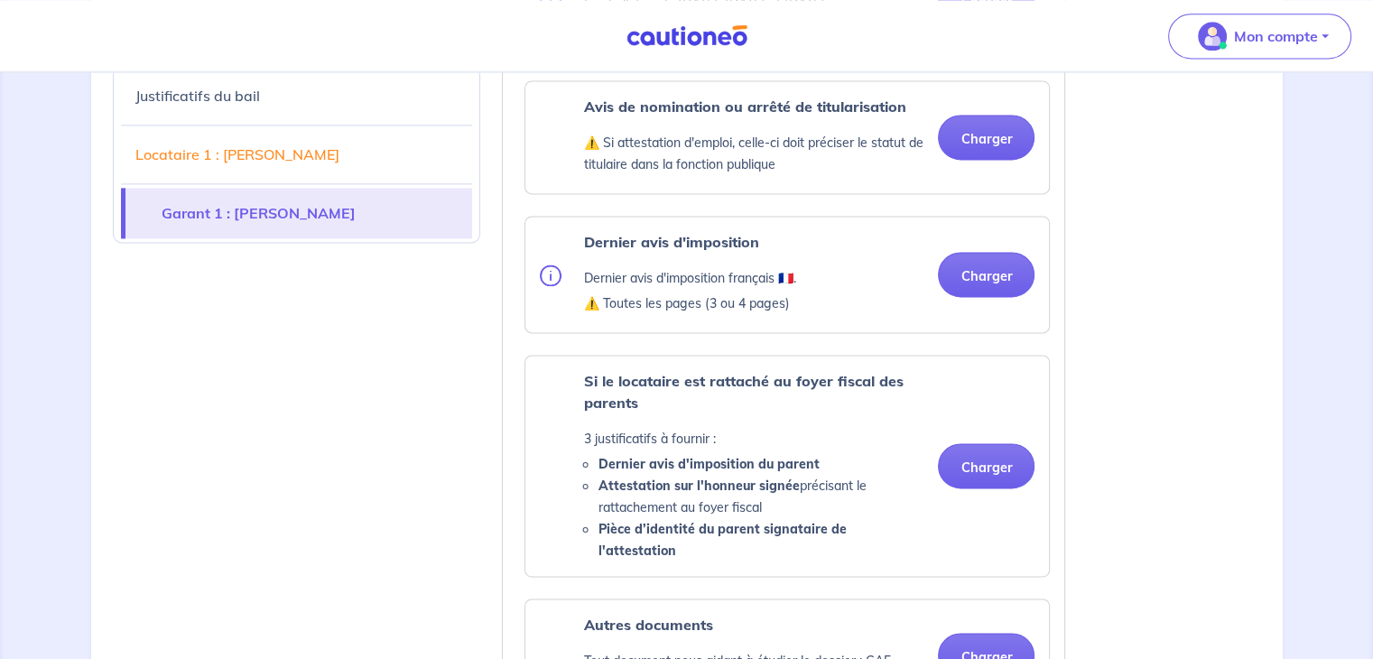
scroll to position [2523, 0]
click at [665, 312] on p "⚠️ Toutes les pages (3 ou 4 pages)" at bounding box center [689, 302] width 212 height 22
click at [546, 284] on img at bounding box center [551, 274] width 22 height 22
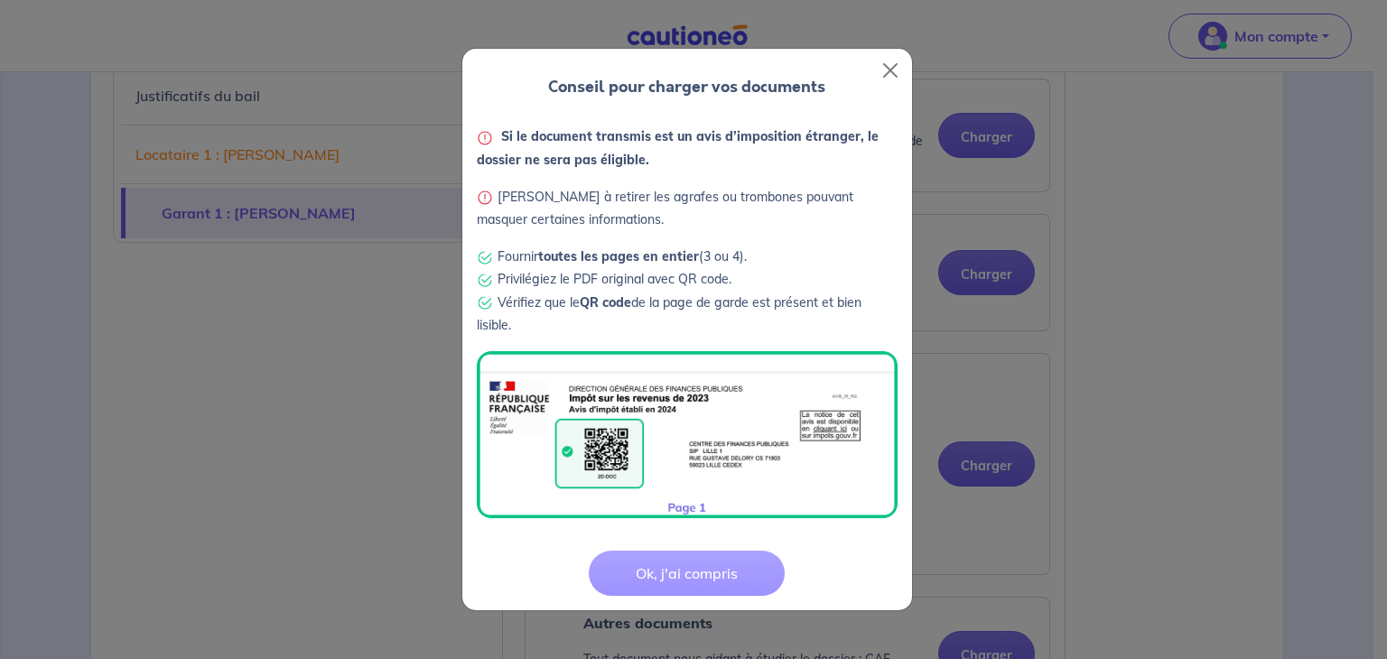
click at [732, 571] on button "Ok, j'ai compris" at bounding box center [687, 573] width 196 height 45
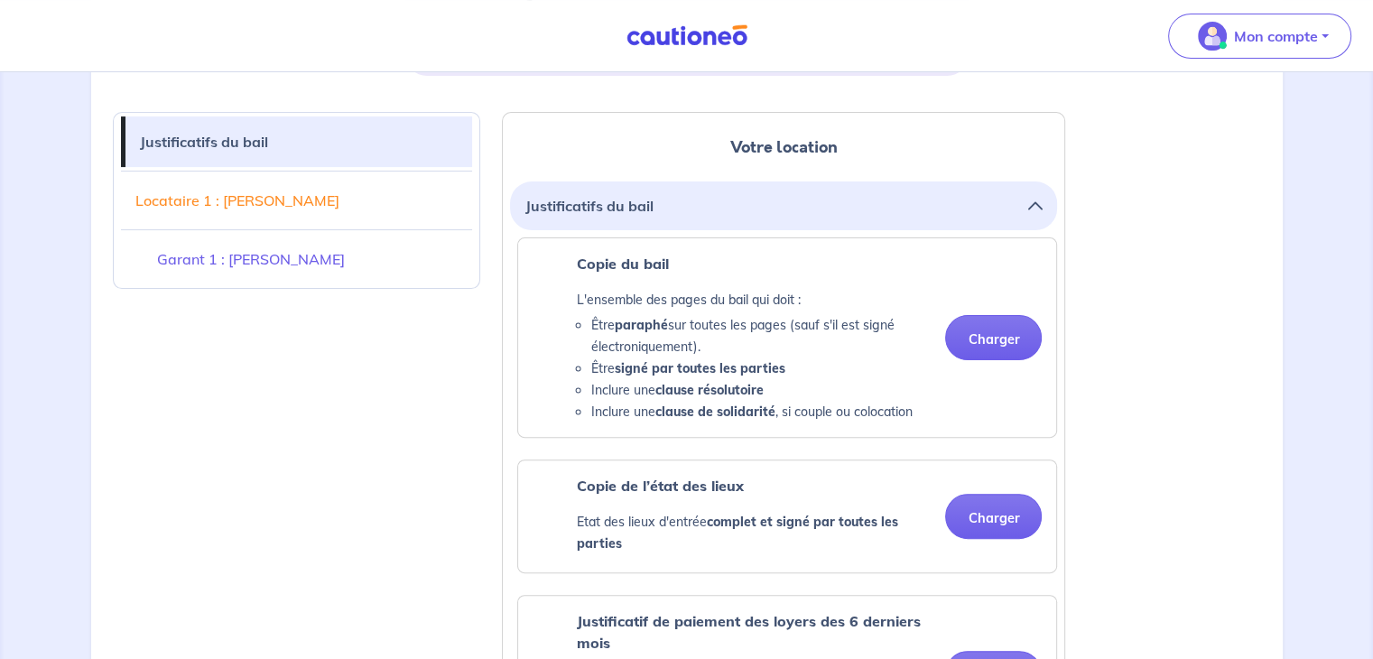
scroll to position [0, 0]
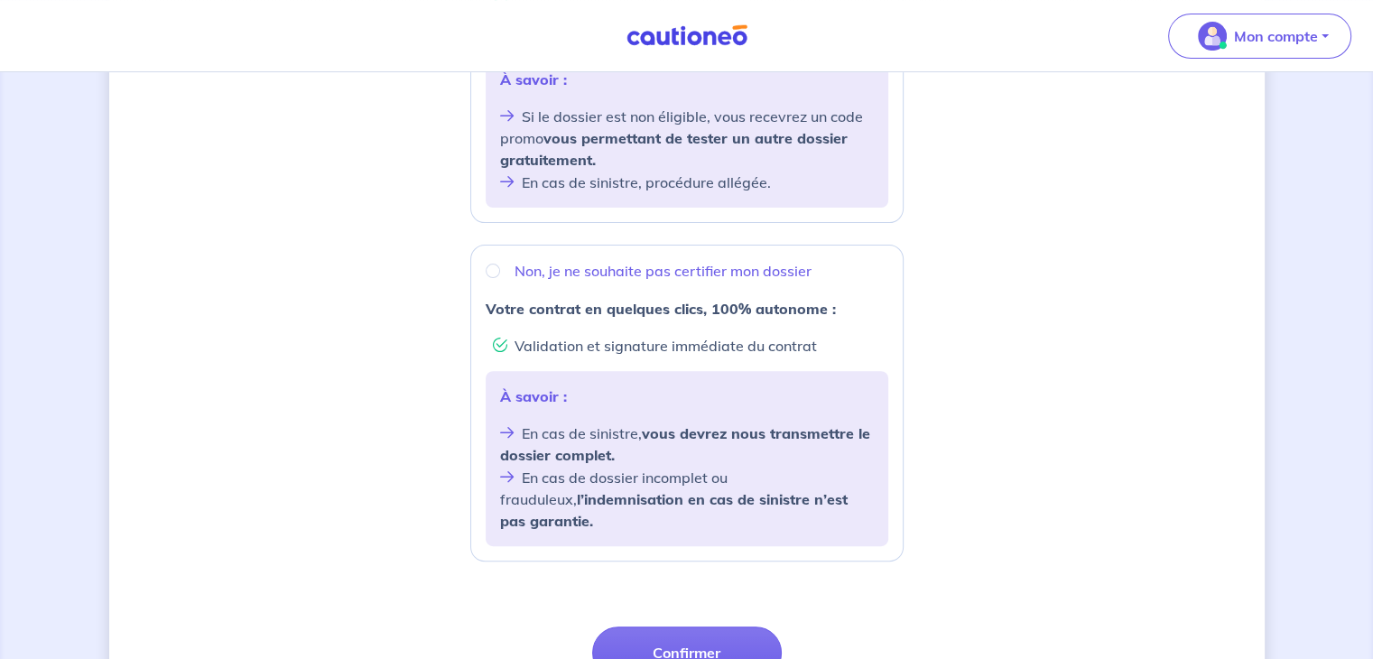
scroll to position [542, 0]
click at [486, 268] on div "Non, je ne souhaite pas certifier mon dossier" at bounding box center [687, 269] width 403 height 22
radio input "true"
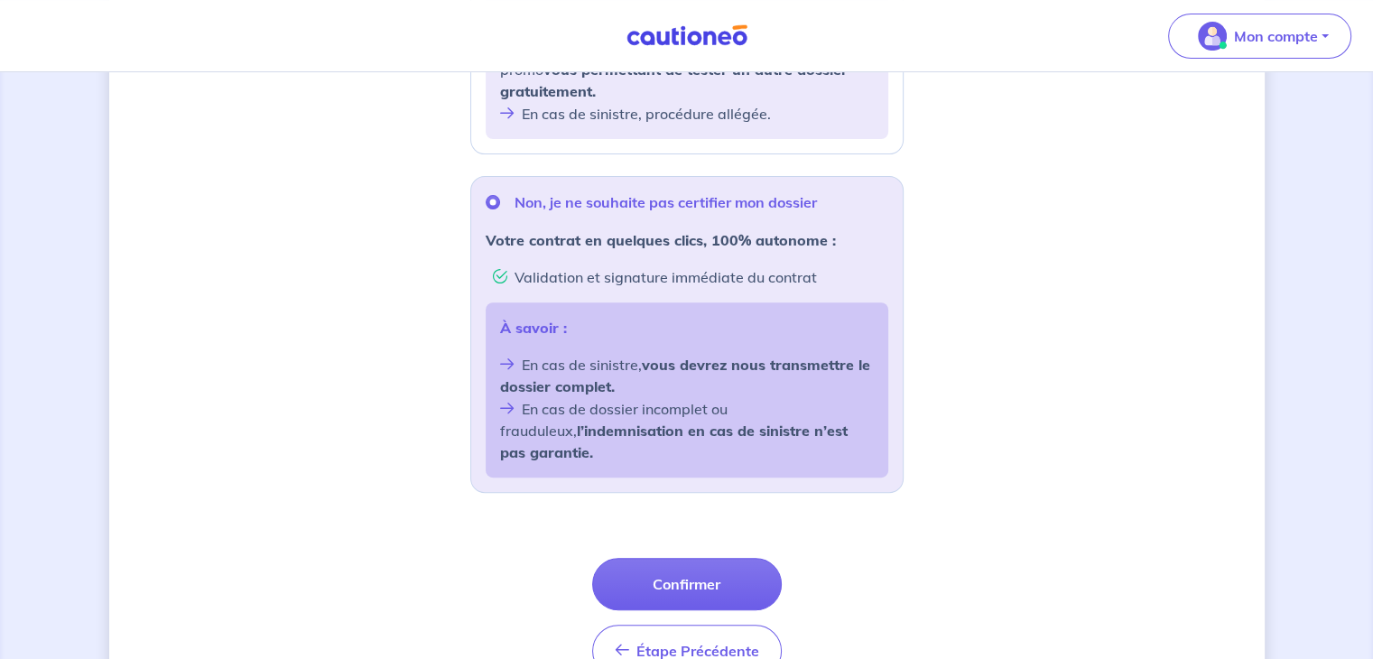
scroll to position [694, 0]
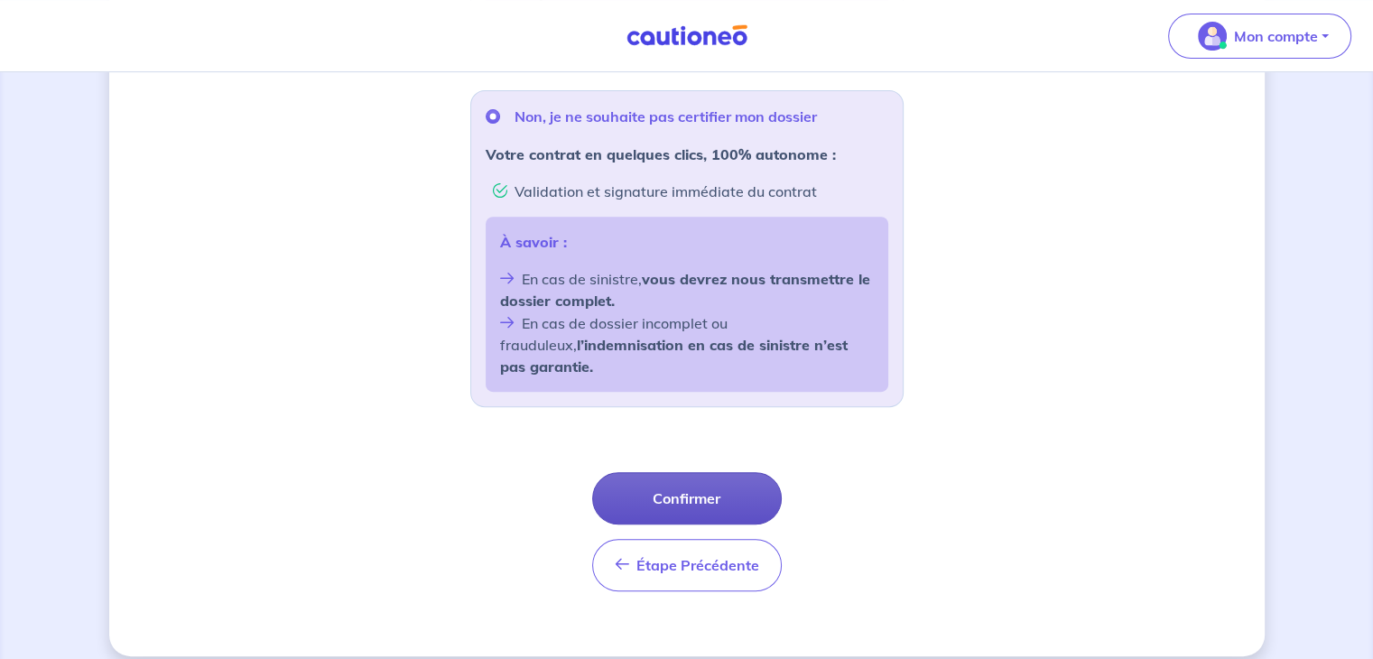
click at [706, 482] on button "Confirmer" at bounding box center [687, 498] width 190 height 52
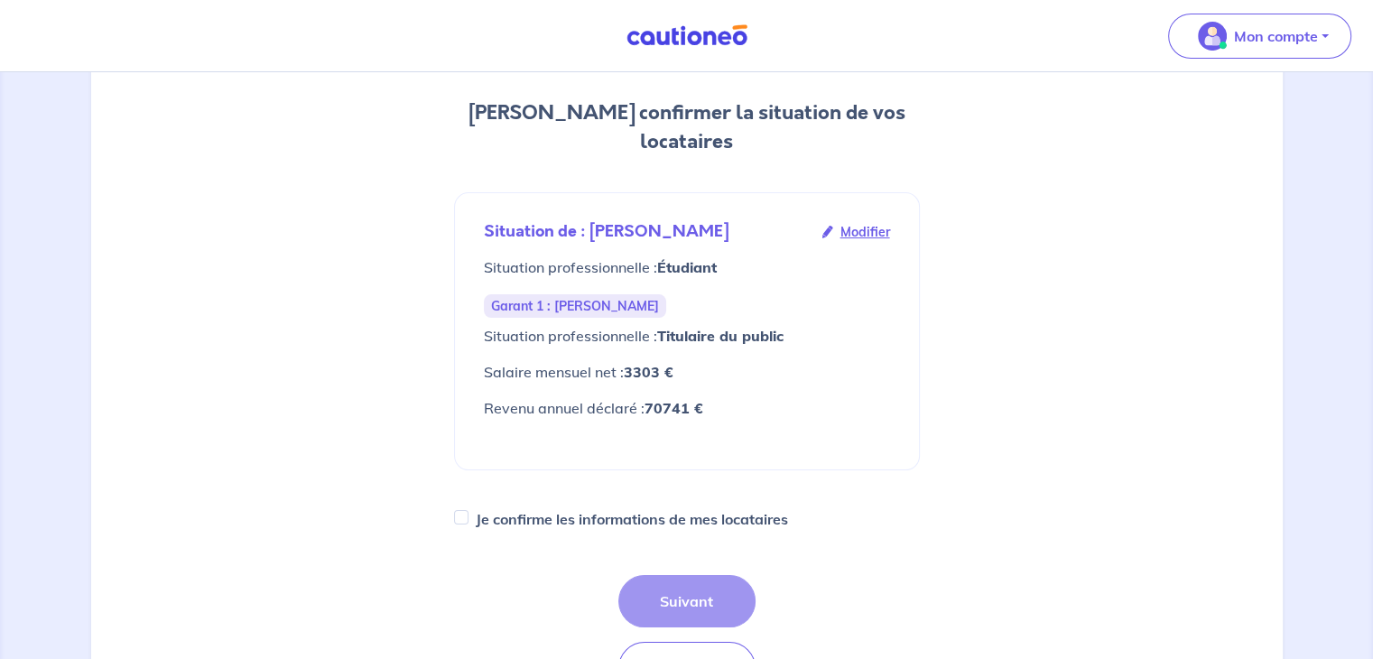
scroll to position [199, 0]
click at [459, 506] on div "Je confirme les informations de mes locataires" at bounding box center [687, 518] width 466 height 25
click at [460, 509] on input "Je confirme les informations de mes locataires" at bounding box center [461, 516] width 14 height 14
checkbox input "true"
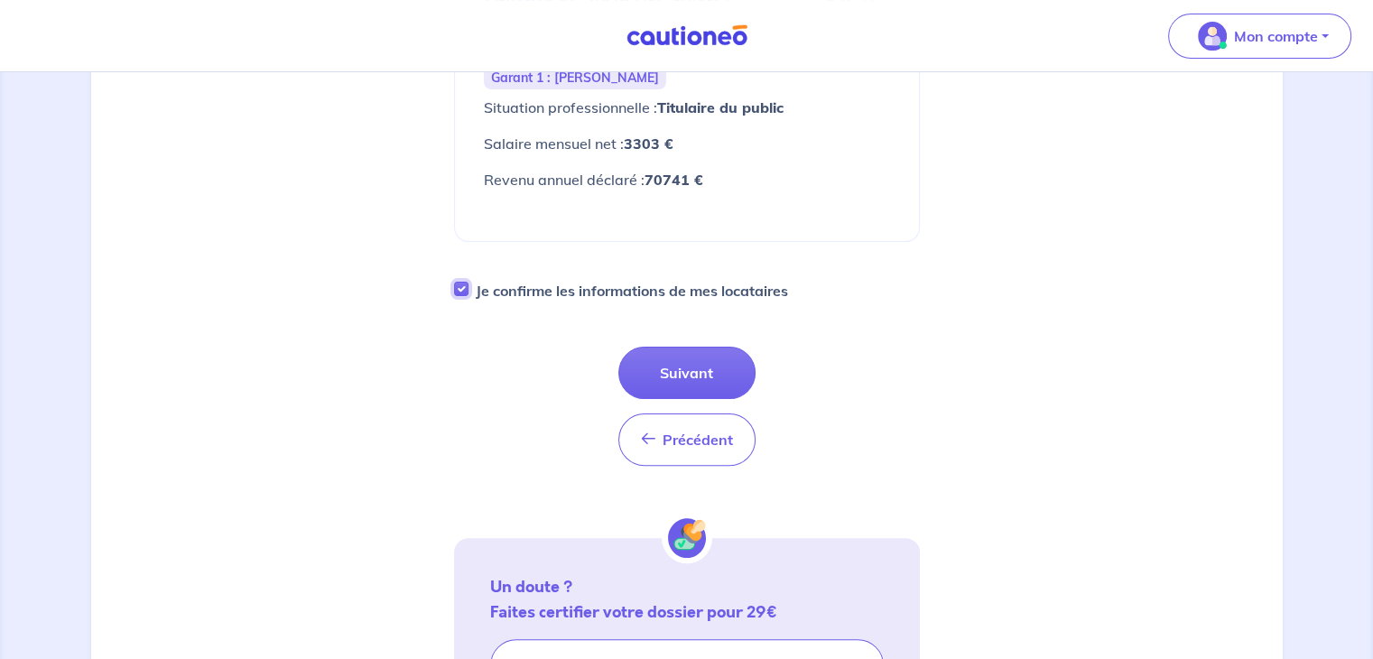
scroll to position [423, 0]
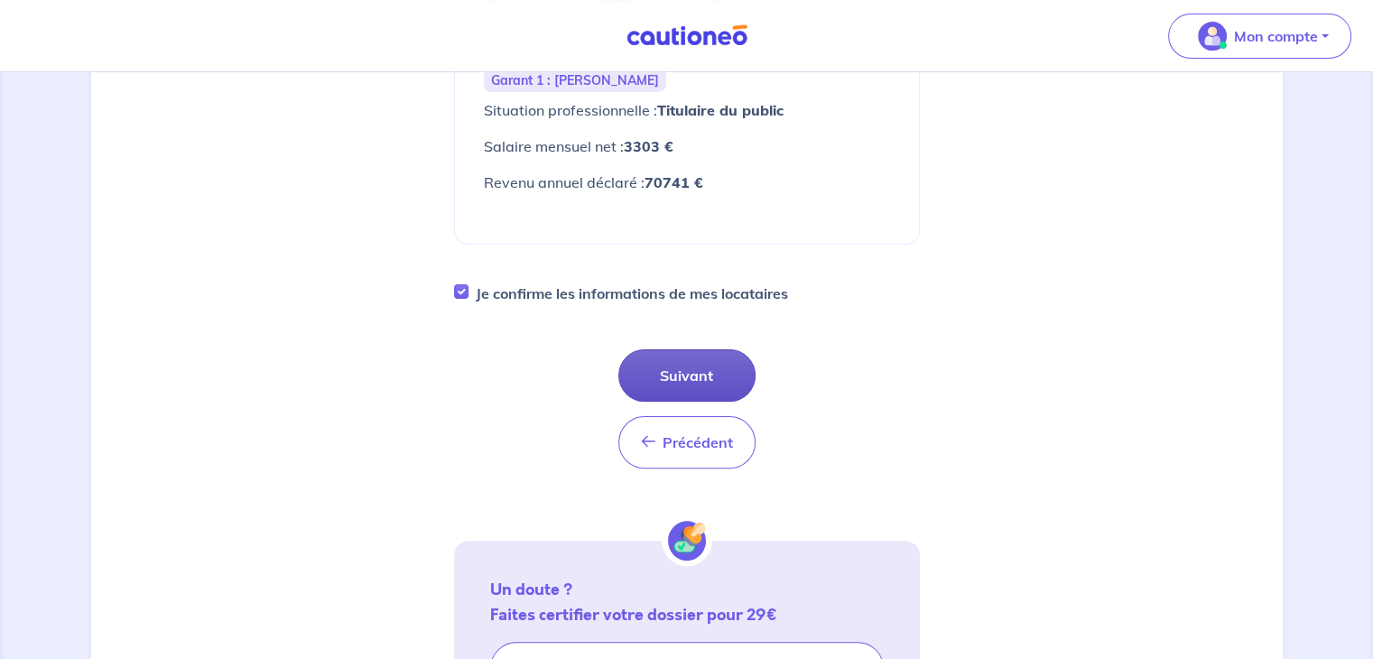
click at [706, 349] on button "Suivant" at bounding box center [687, 375] width 137 height 52
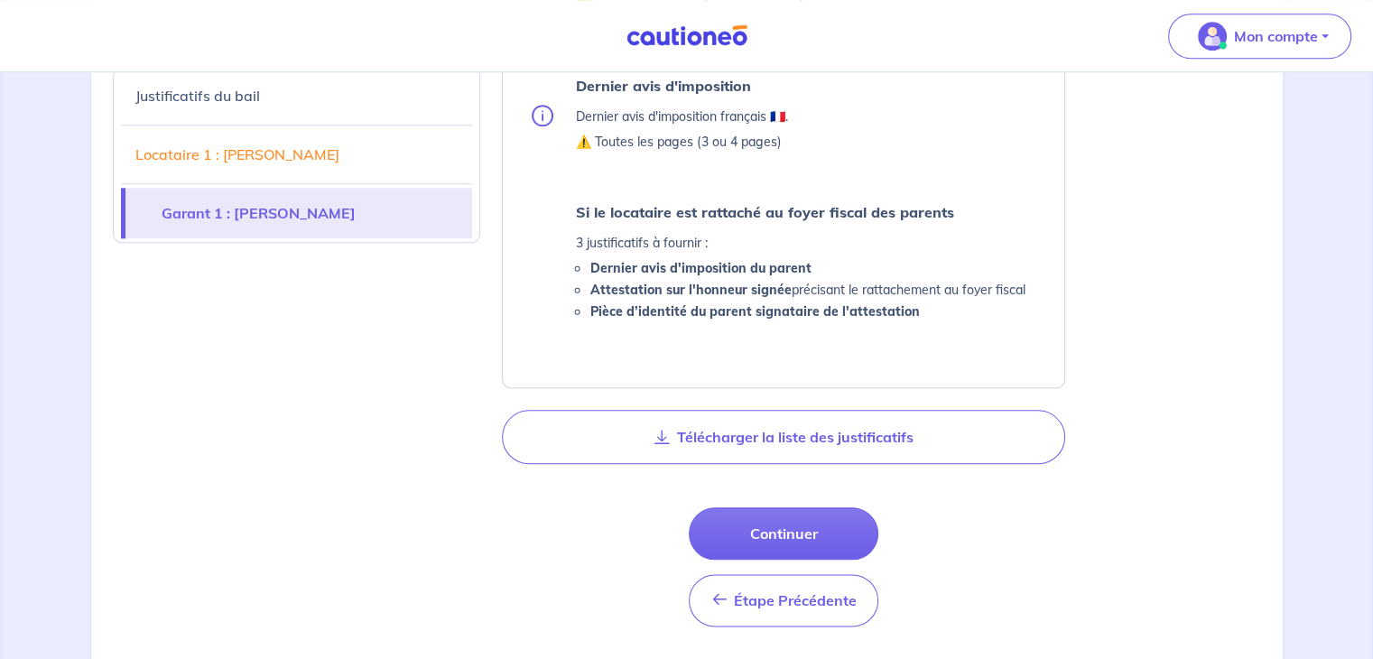
scroll to position [1997, 0]
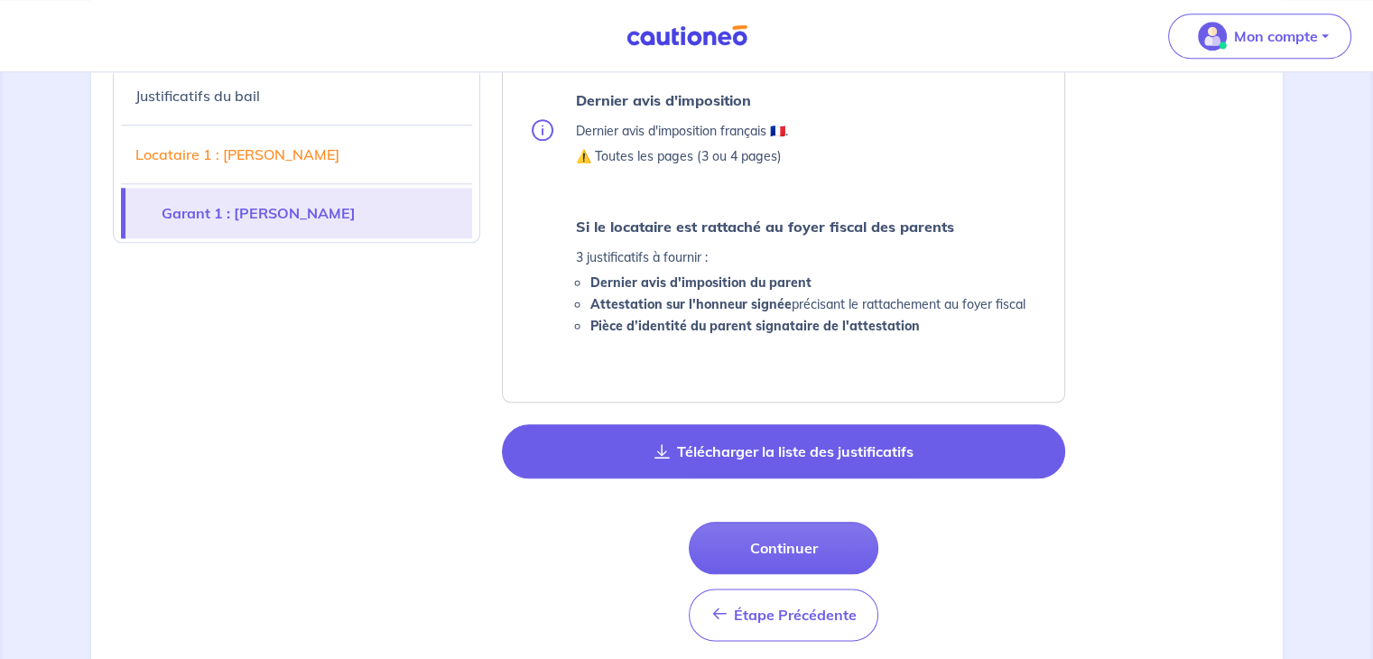
click at [805, 460] on button "Télécharger la liste des justificatifs" at bounding box center [783, 451] width 563 height 54
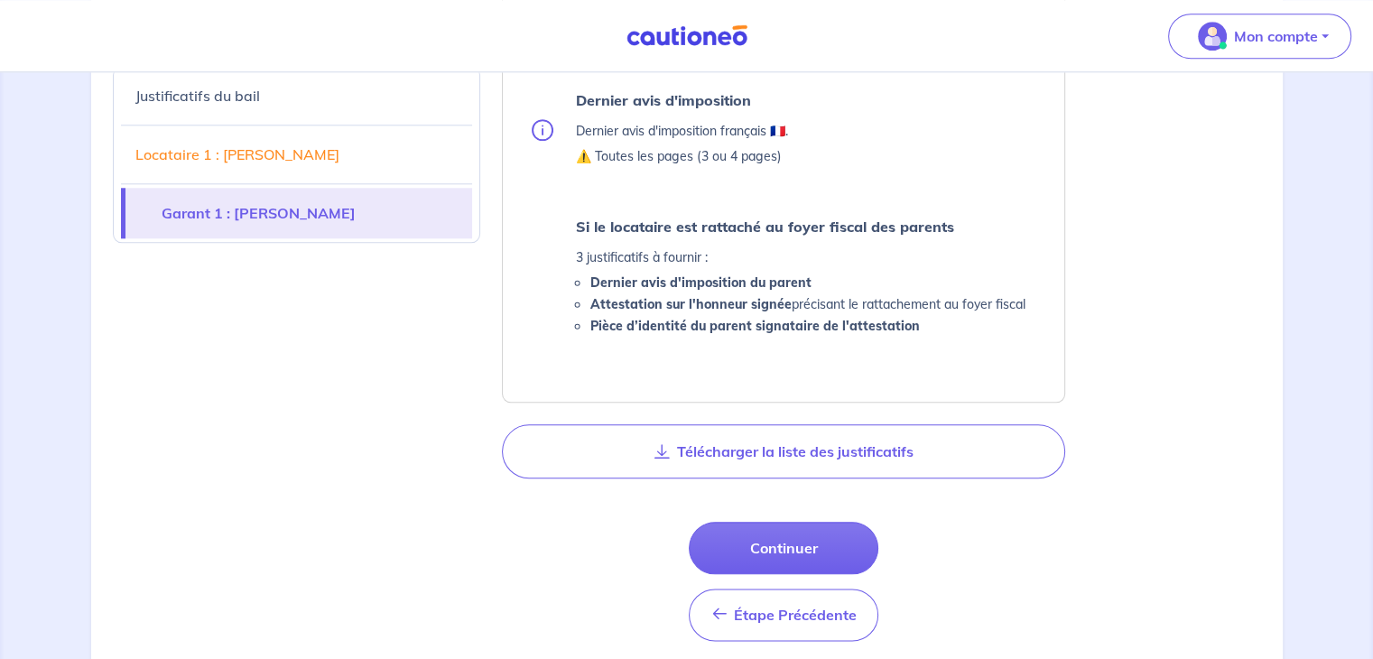
scroll to position [2034, 0]
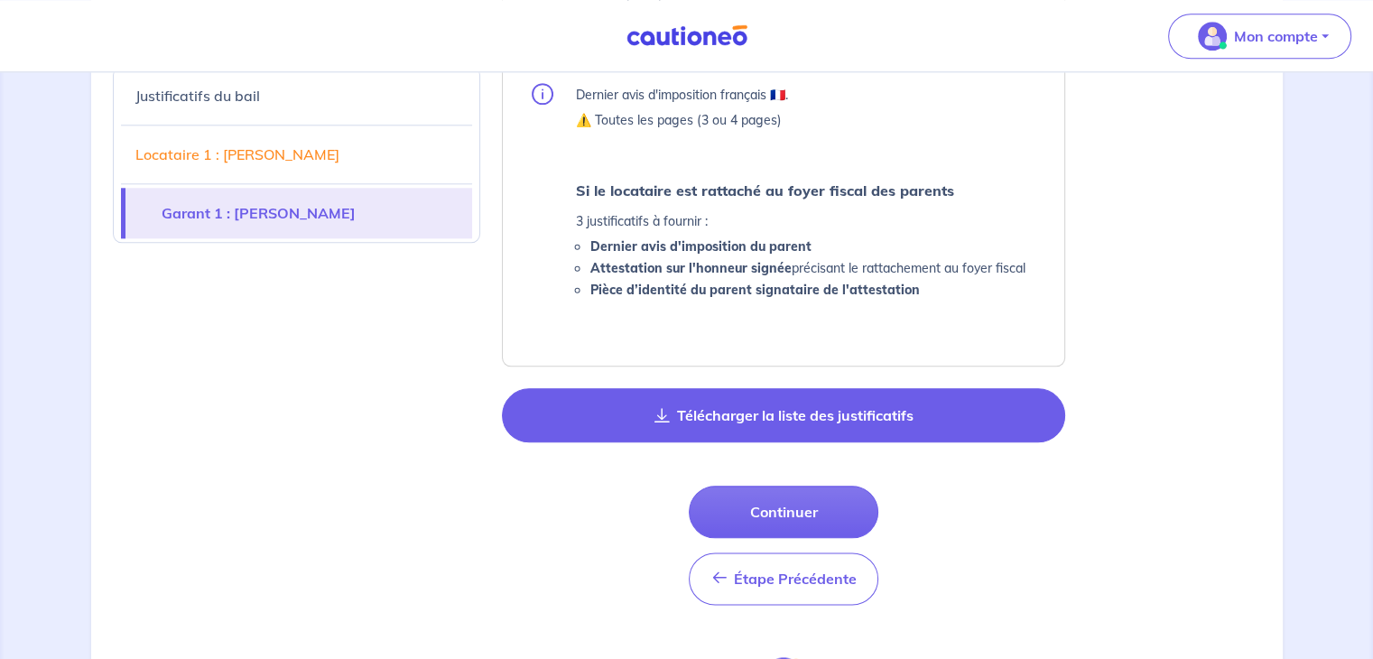
click at [658, 405] on button "Télécharger la liste des justificatifs" at bounding box center [783, 415] width 563 height 54
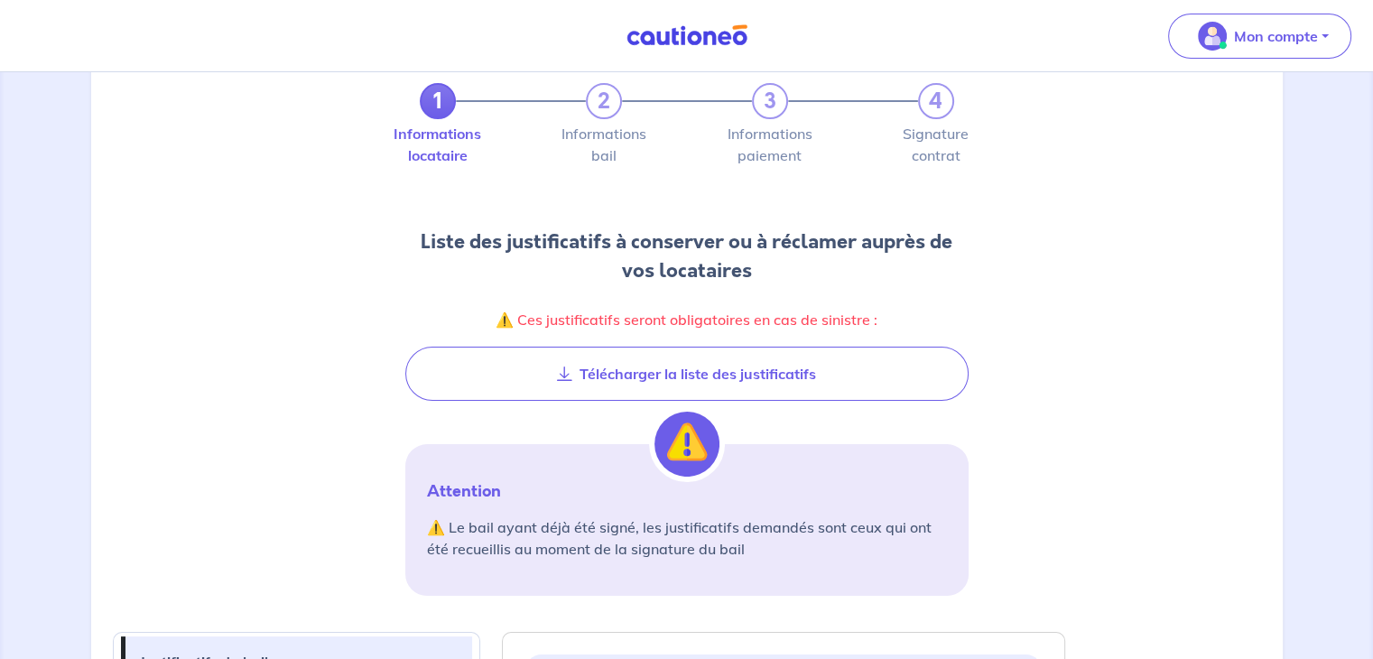
scroll to position [0, 0]
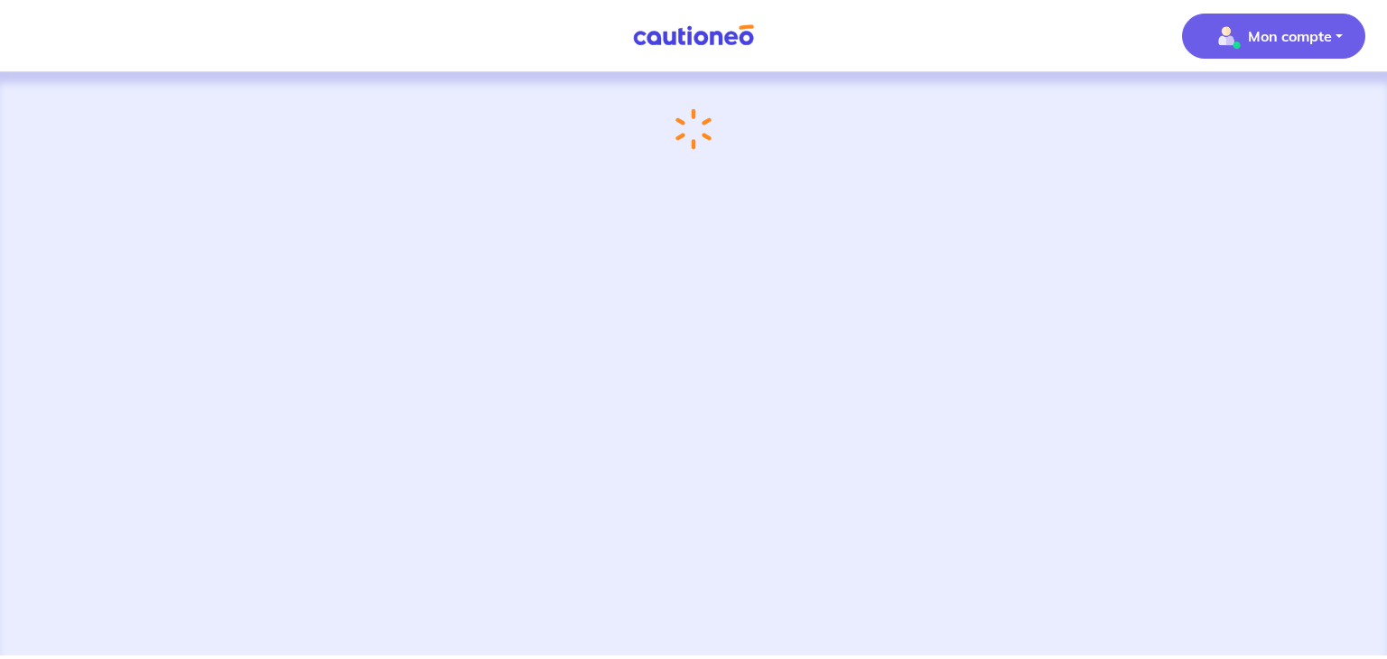
click at [1311, 40] on p "Mon compte" at bounding box center [1290, 36] width 84 height 22
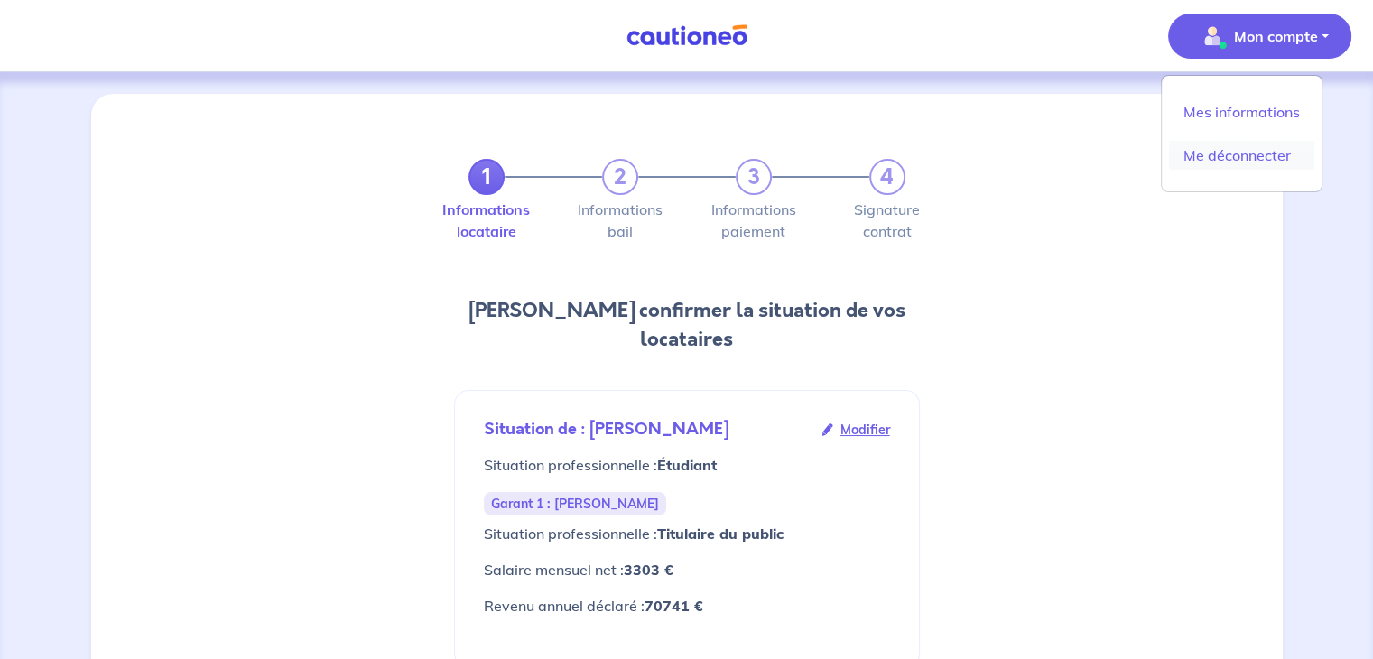
click at [1224, 152] on link "Me déconnecter" at bounding box center [1241, 155] width 145 height 29
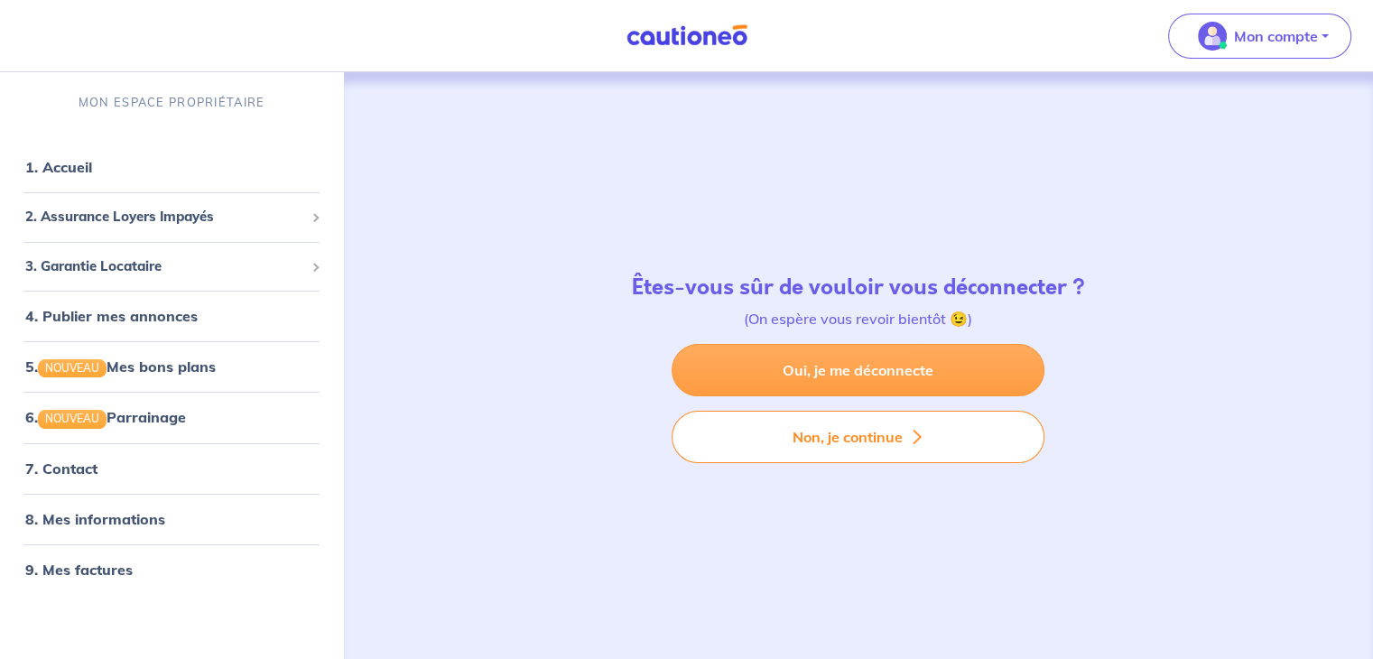
click at [933, 353] on link "Oui, je me déconnecte" at bounding box center [858, 370] width 373 height 52
